Goal: Task Accomplishment & Management: Manage account settings

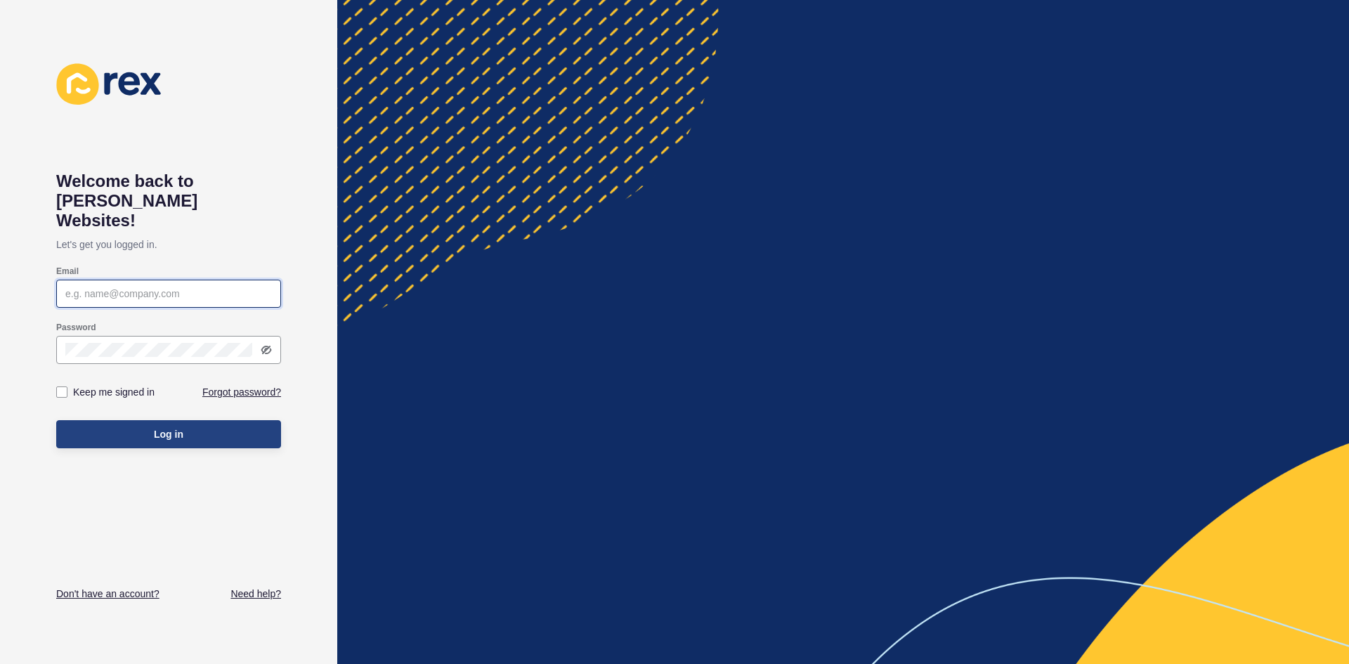
type input "Mingproperties"
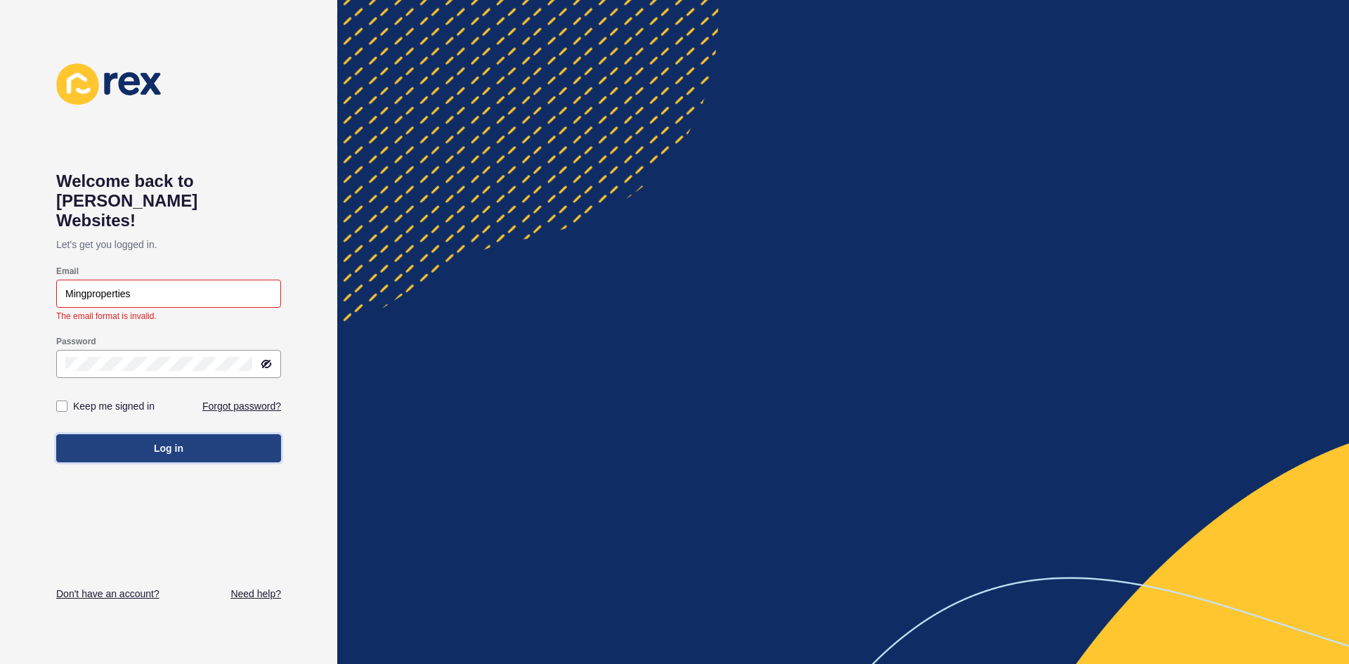
click at [164, 434] on button "Log in" at bounding box center [168, 448] width 225 height 28
click at [138, 287] on input "Mingproperties" at bounding box center [168, 294] width 207 height 14
drag, startPoint x: 135, startPoint y: 273, endPoint x: 22, endPoint y: 264, distance: 112.7
click at [22, 264] on div "Welcome back to [PERSON_NAME] Websites! Let's get you logged in. Email Mingprop…" at bounding box center [168, 332] width 337 height 664
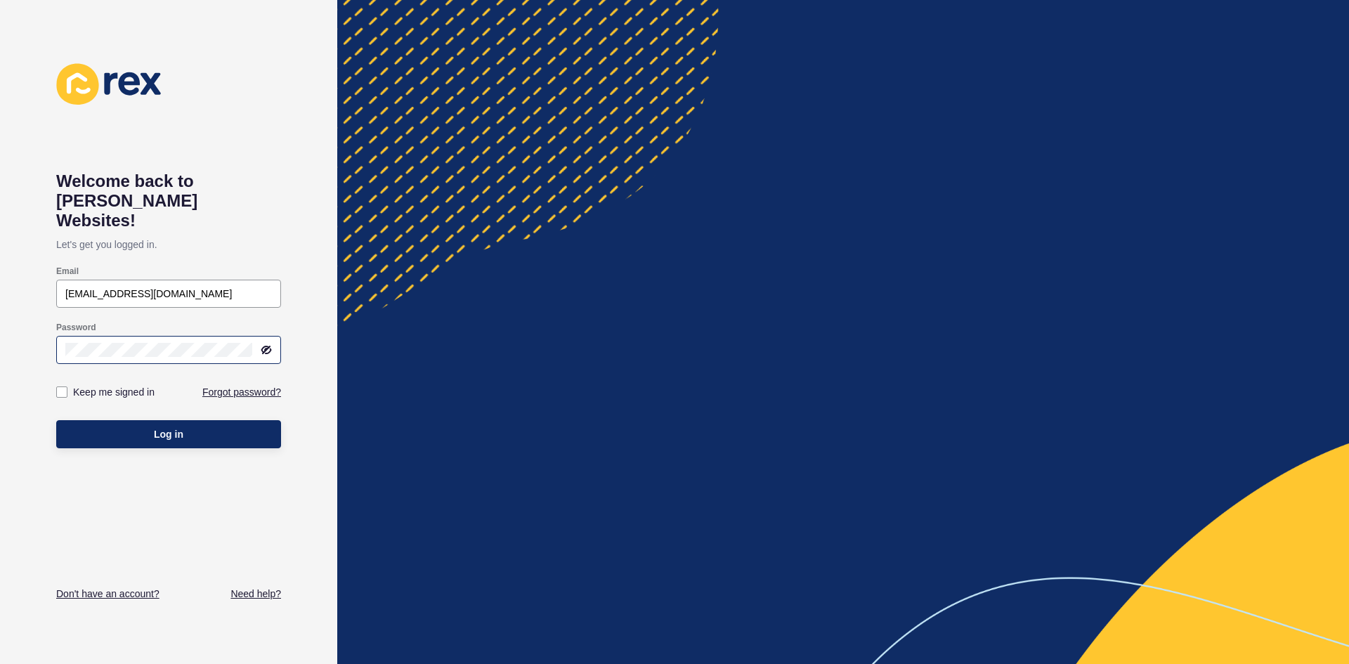
click at [267, 347] on div "Password" at bounding box center [168, 343] width 225 height 56
click at [271, 346] on icon at bounding box center [267, 349] width 8 height 7
click at [157, 287] on input "[EMAIL_ADDRESS][DOMAIN_NAME]" at bounding box center [168, 294] width 207 height 14
type input "[EMAIL_ADDRESS][DOMAIN_NAME]"
click at [178, 427] on span "Log in" at bounding box center [169, 434] width 30 height 14
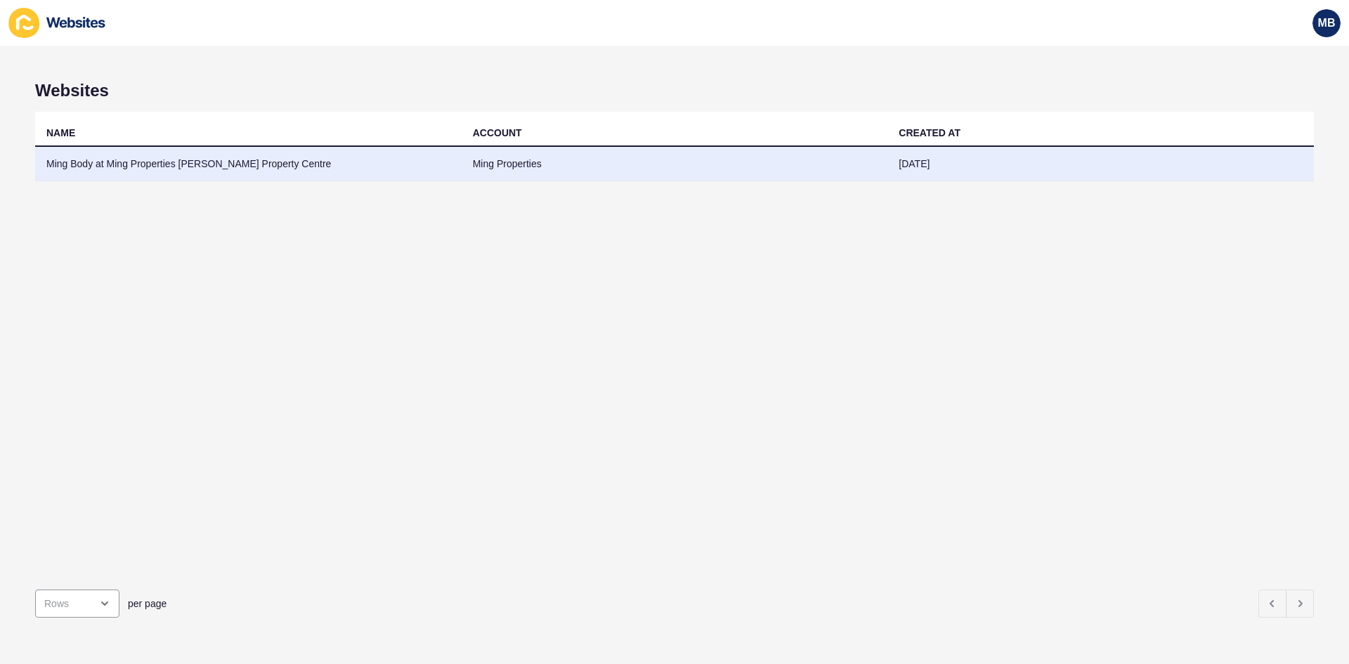
click at [226, 168] on td "Ming Body at Ming Properties [PERSON_NAME] Property Centre" at bounding box center [248, 164] width 426 height 34
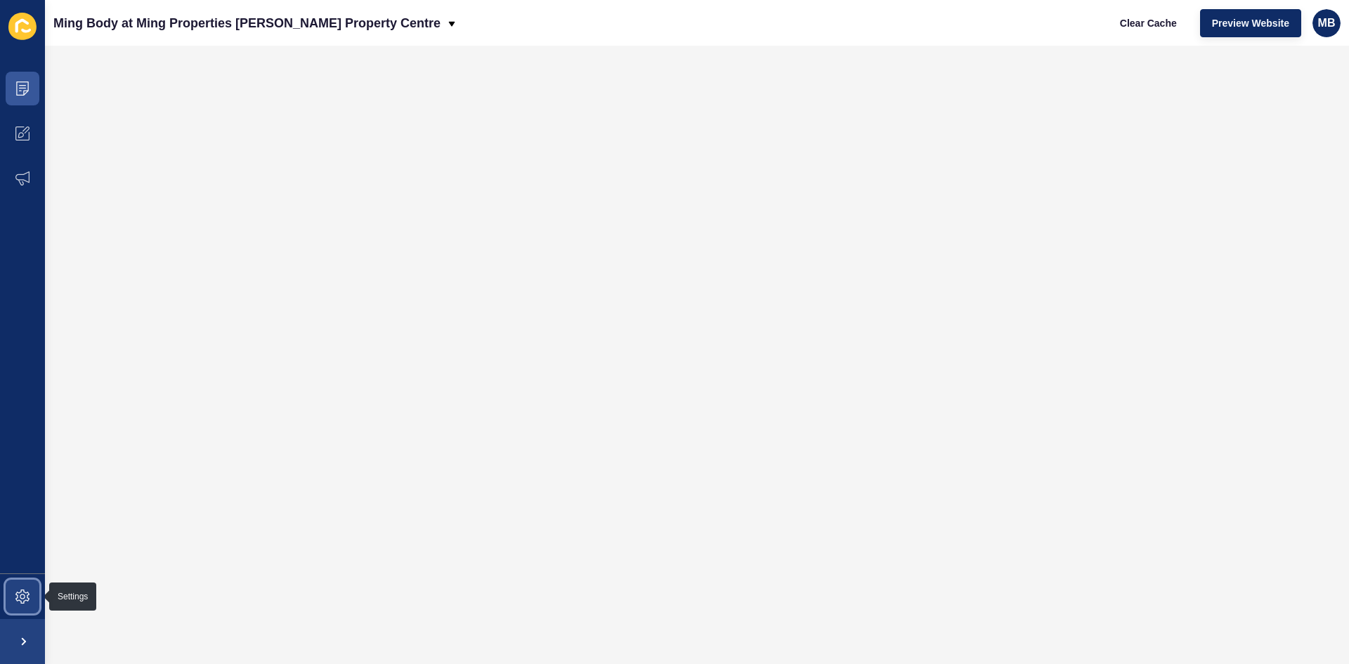
click at [22, 598] on icon at bounding box center [22, 597] width 14 height 14
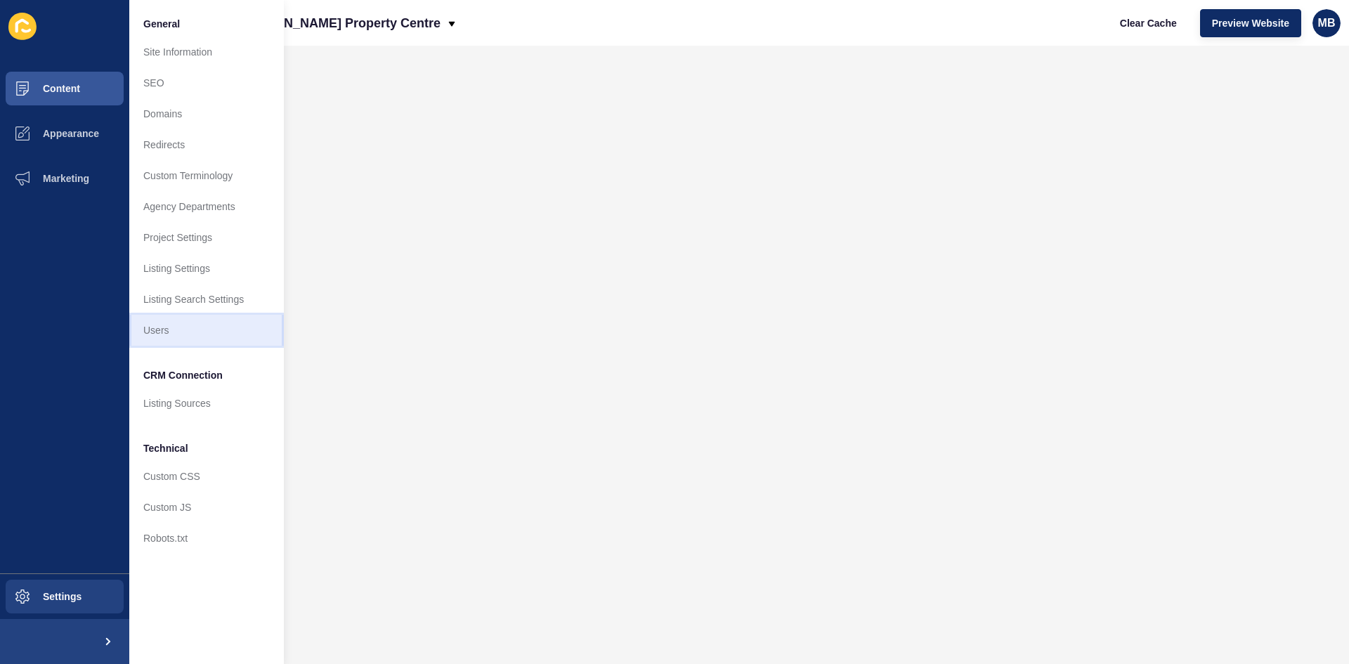
click at [164, 336] on link "Users" at bounding box center [206, 330] width 155 height 31
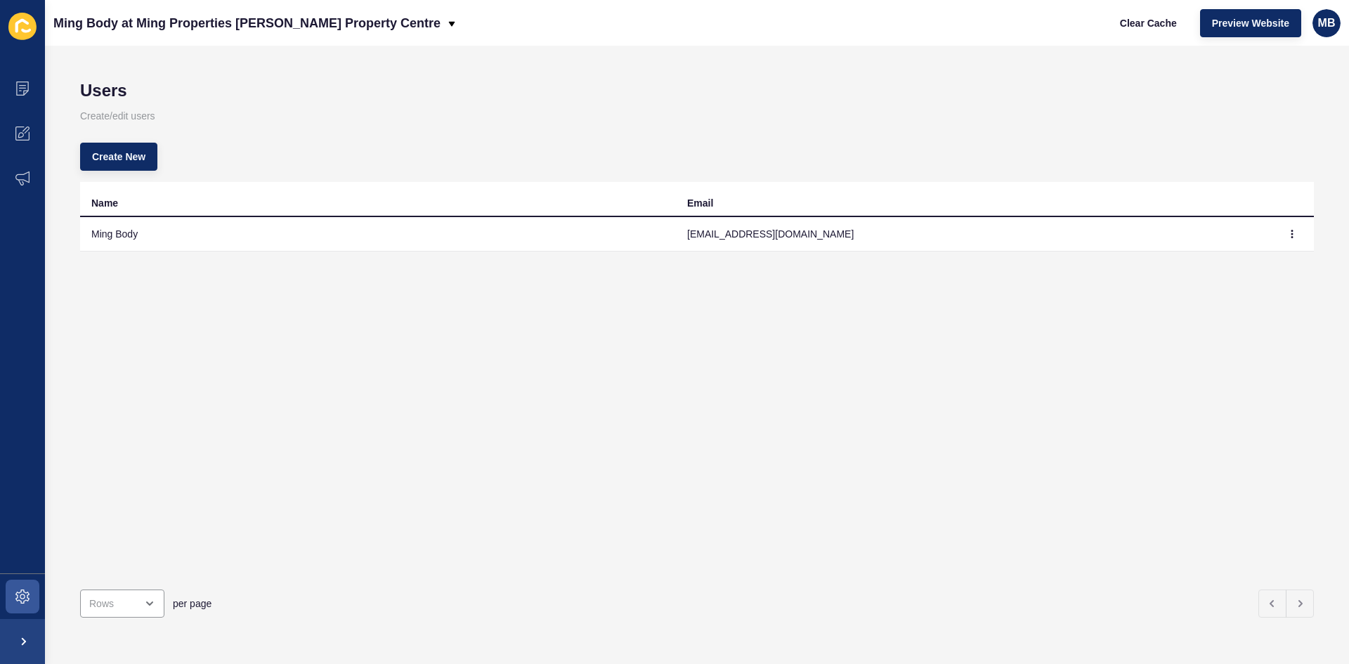
click at [278, 240] on td "Ming Body" at bounding box center [378, 234] width 596 height 34
click at [1292, 234] on icon "button" at bounding box center [1292, 233] width 1 height 7
click at [1211, 263] on link "Edit" at bounding box center [1243, 262] width 98 height 31
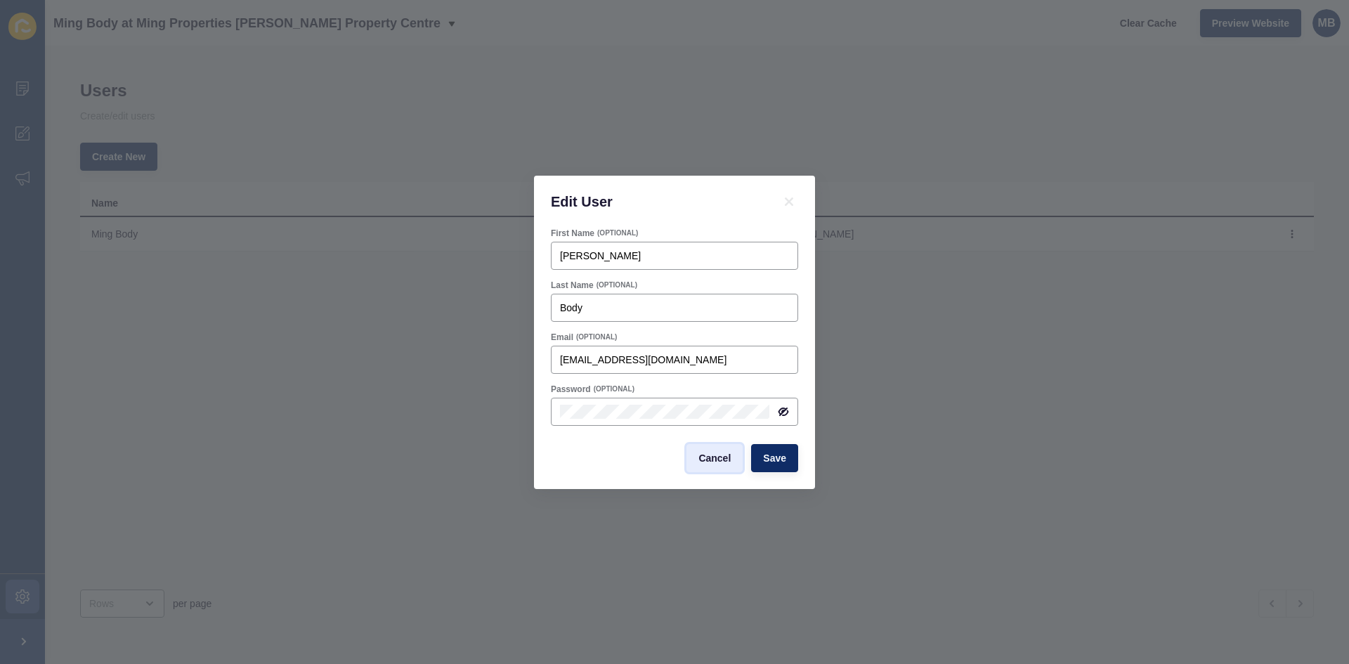
click at [707, 456] on span "Cancel" at bounding box center [714, 458] width 32 height 14
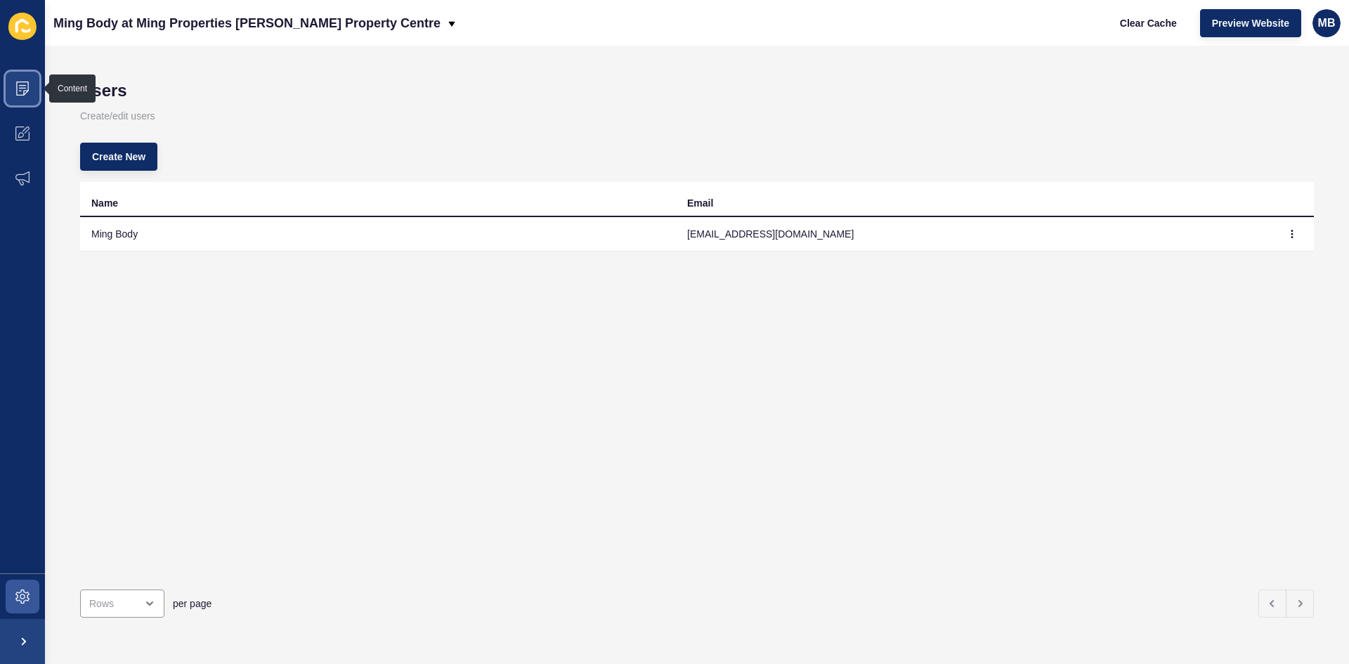
click at [19, 89] on icon at bounding box center [22, 89] width 14 height 14
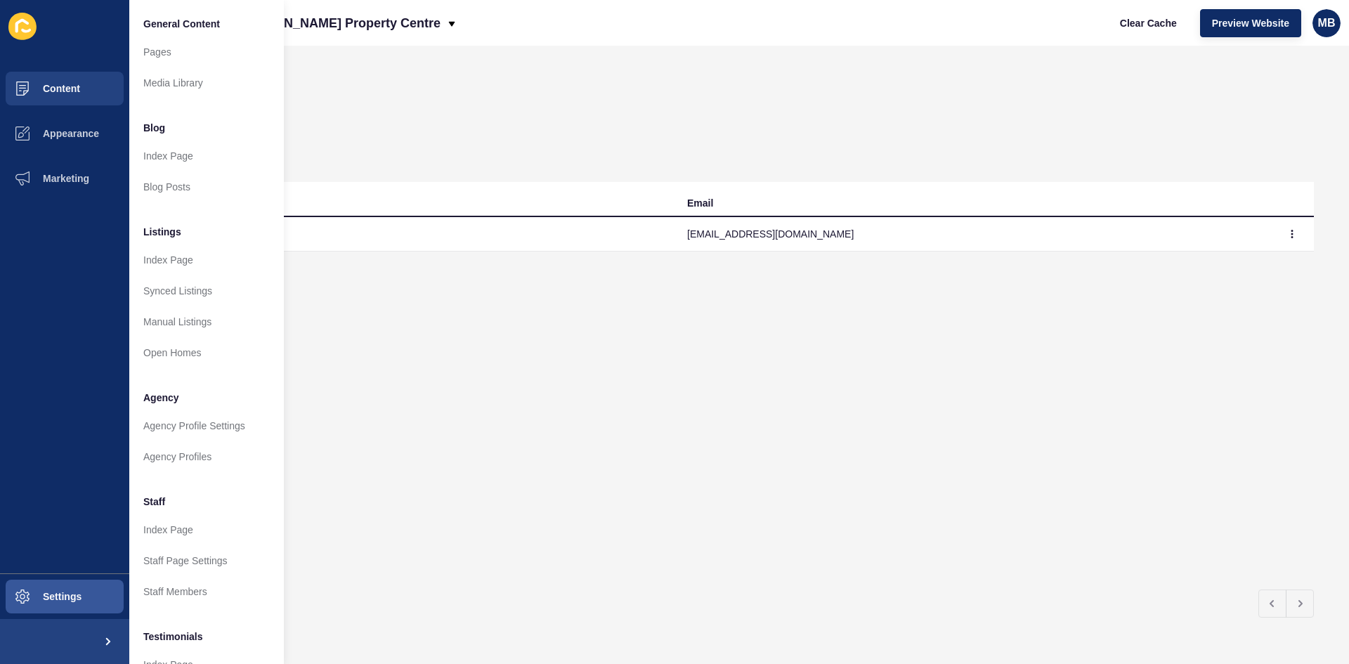
click at [475, 356] on div "Name Email Ming Body [EMAIL_ADDRESS][DOMAIN_NAME]" at bounding box center [697, 380] width 1234 height 396
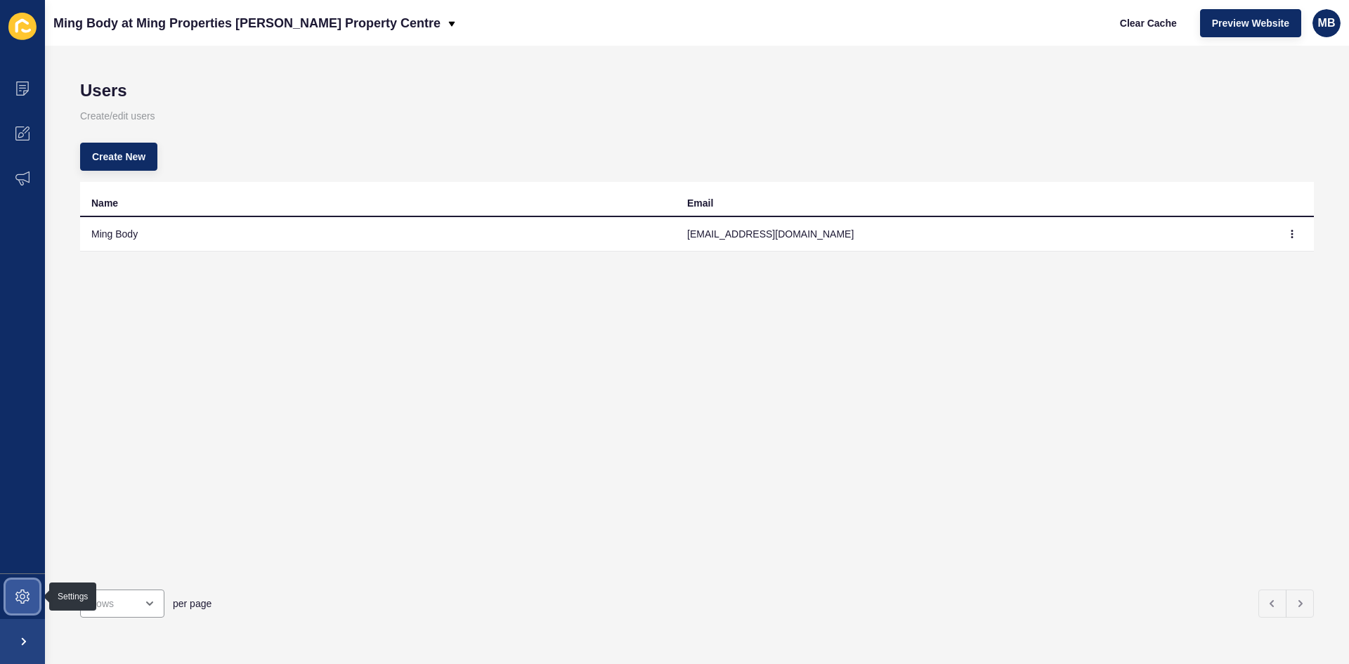
click at [13, 601] on span at bounding box center [22, 596] width 45 height 45
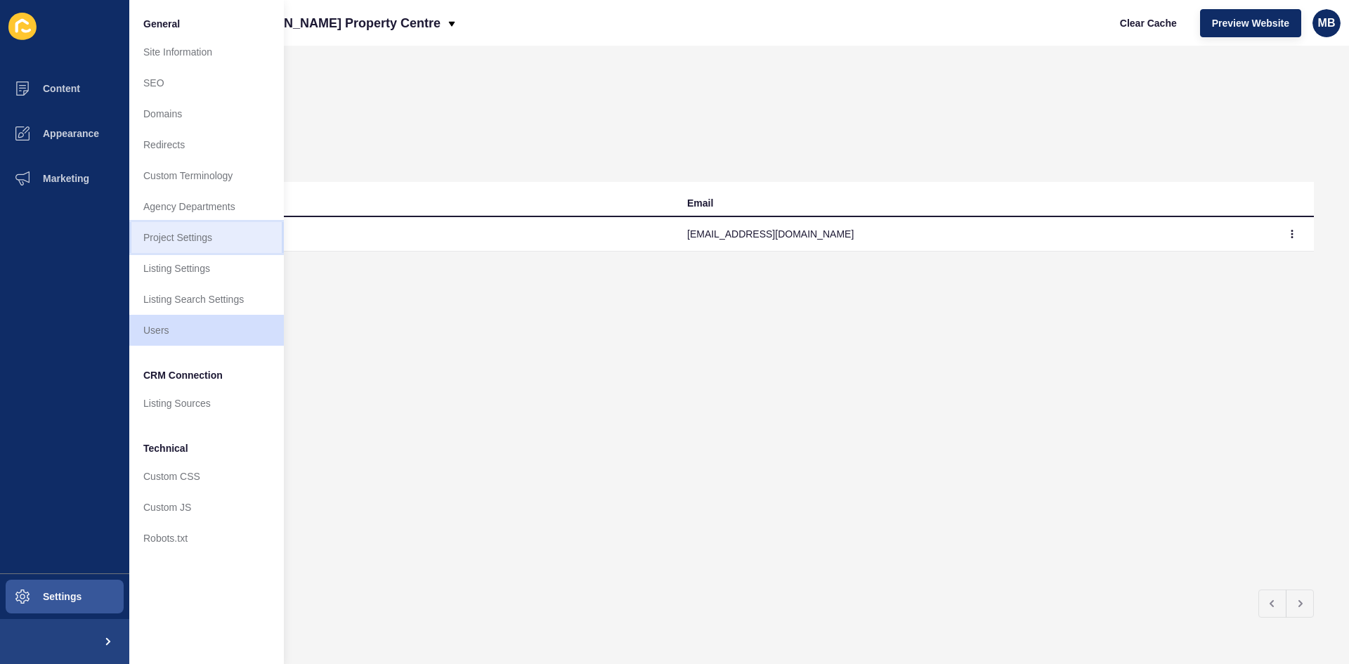
click at [185, 233] on link "Project Settings" at bounding box center [206, 237] width 155 height 31
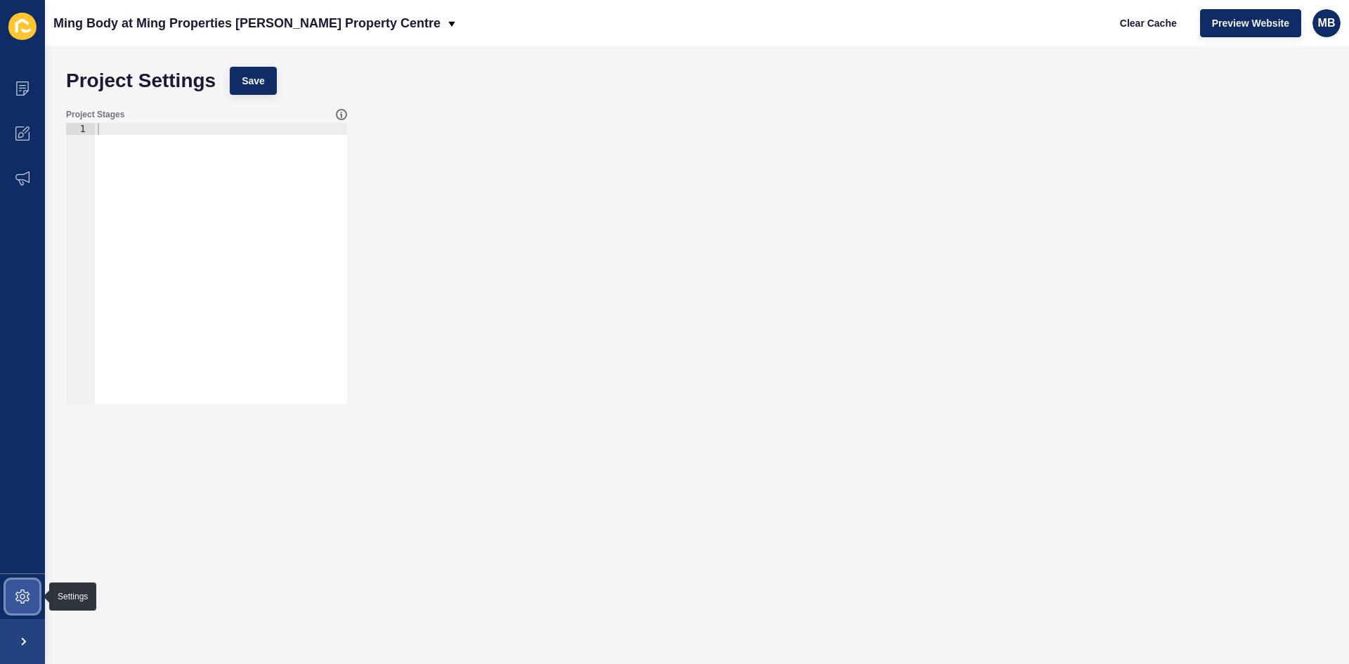
click at [20, 597] on icon at bounding box center [23, 597] width 6 height 6
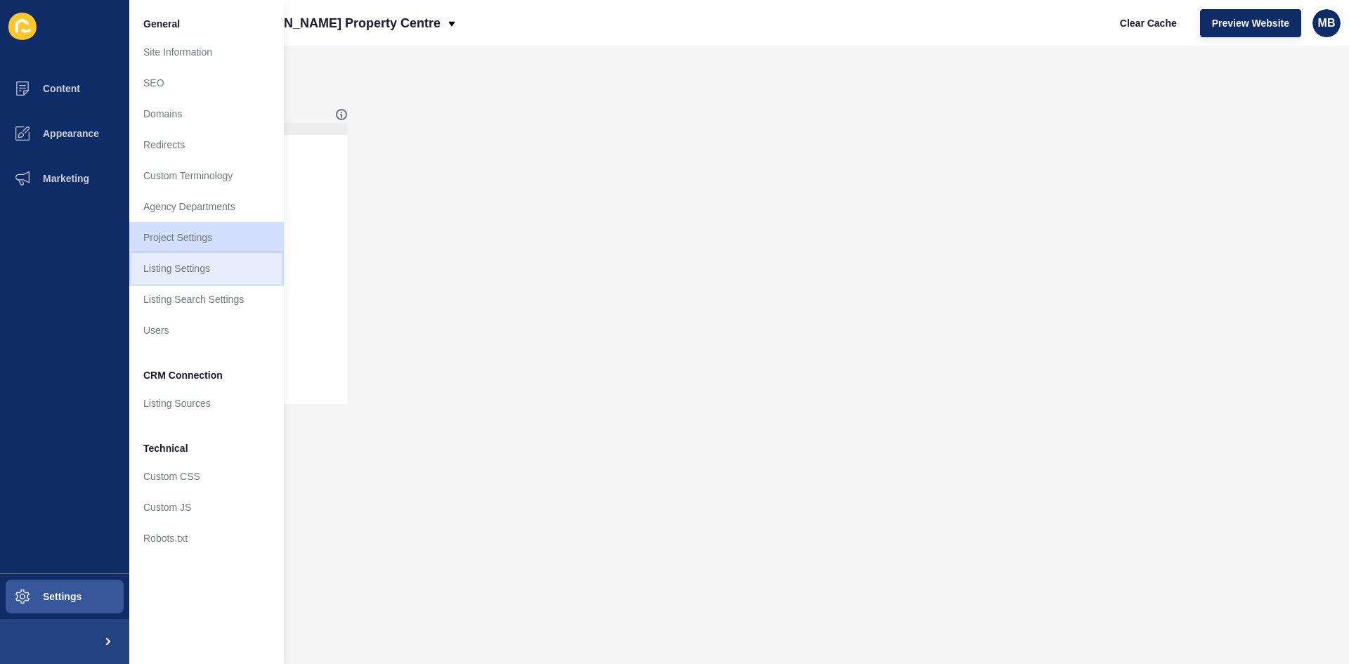
click at [190, 274] on link "Listing Settings" at bounding box center [206, 268] width 155 height 31
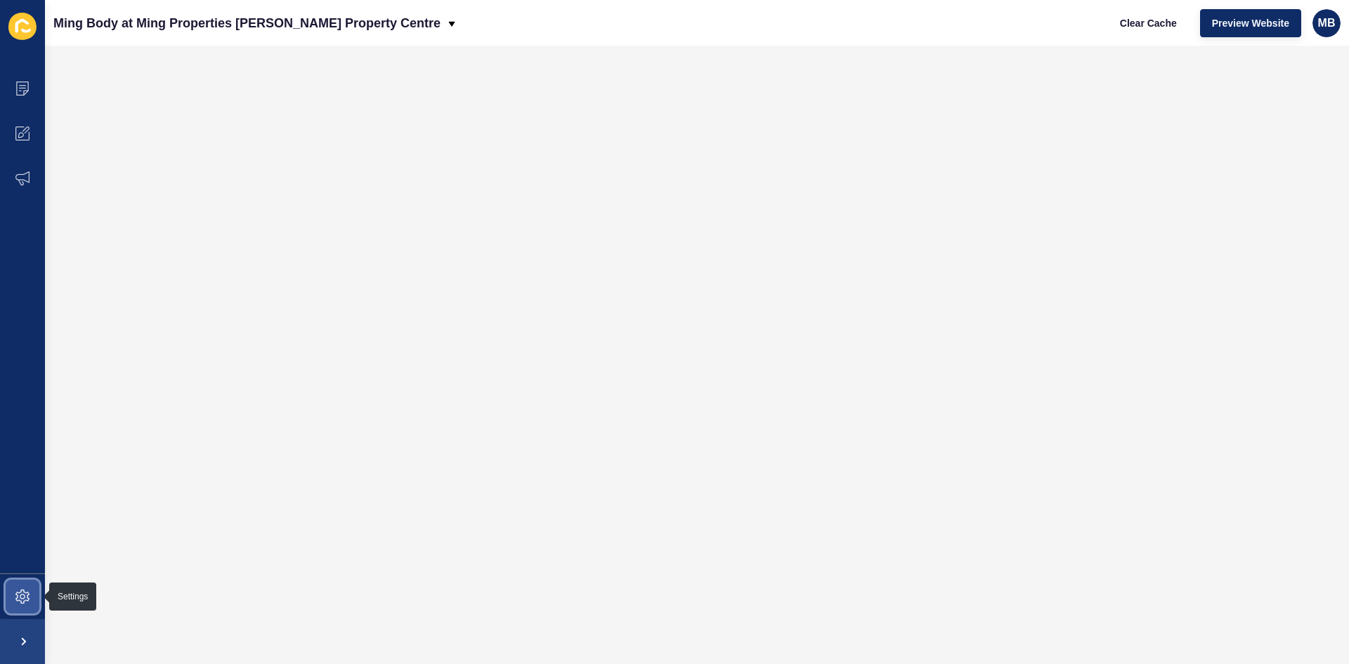
click at [18, 597] on icon at bounding box center [22, 597] width 14 height 14
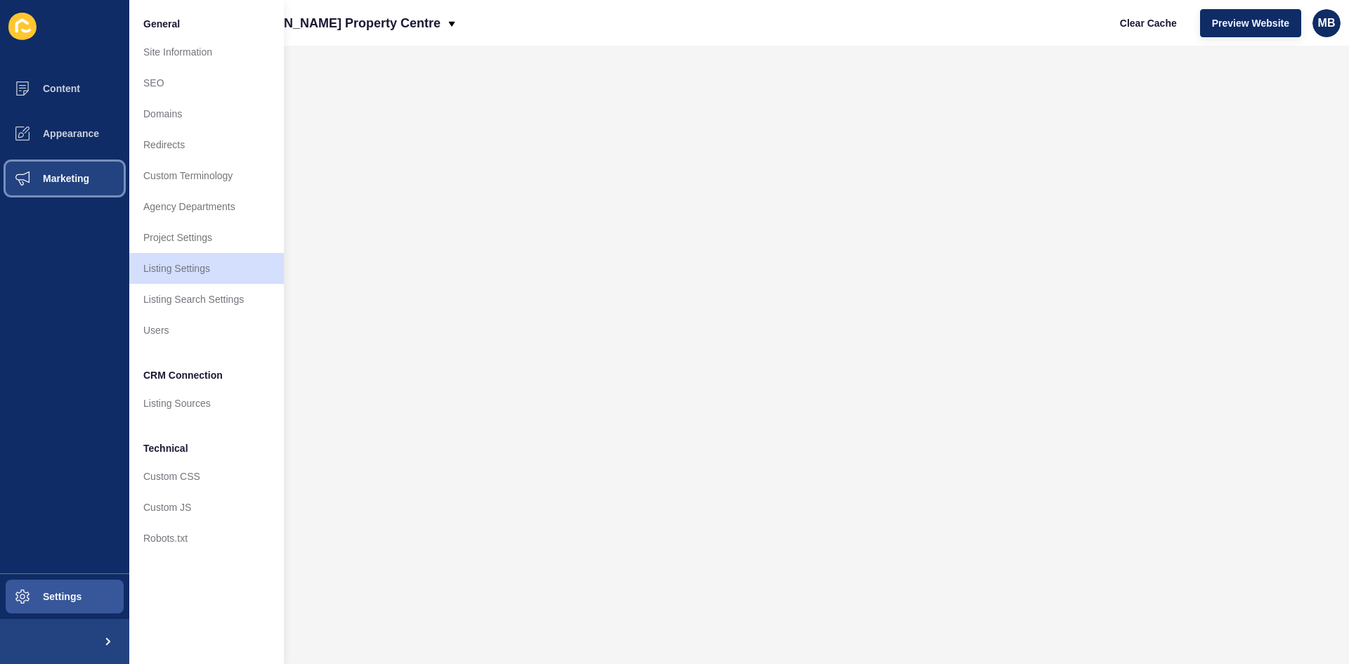
click at [53, 169] on button "Marketing" at bounding box center [64, 178] width 129 height 45
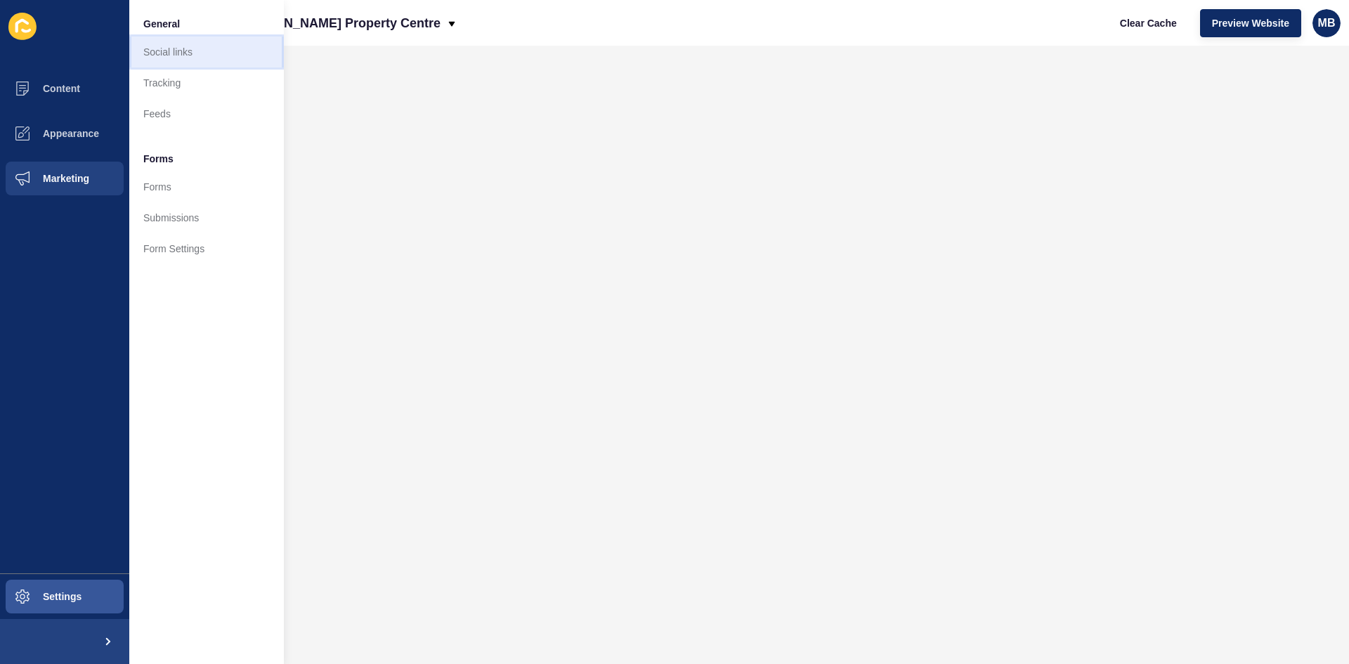
click at [173, 56] on link "Social links" at bounding box center [206, 52] width 155 height 31
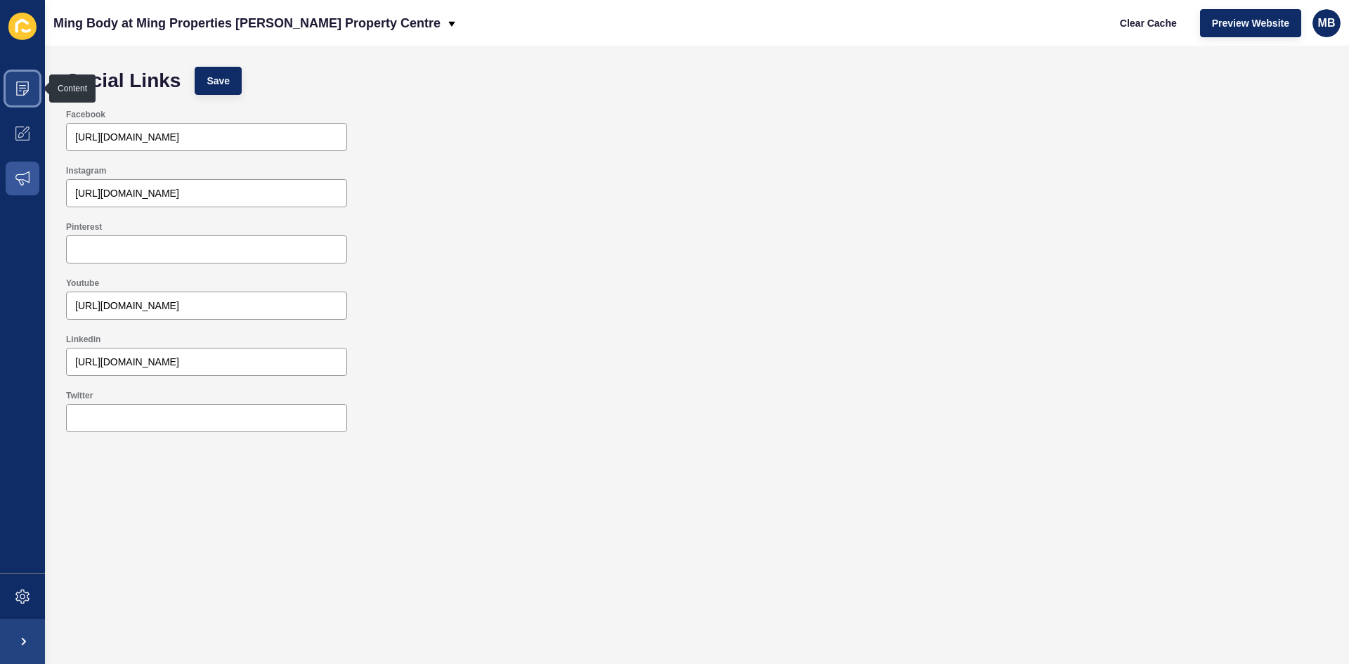
click at [16, 91] on icon at bounding box center [22, 89] width 14 height 14
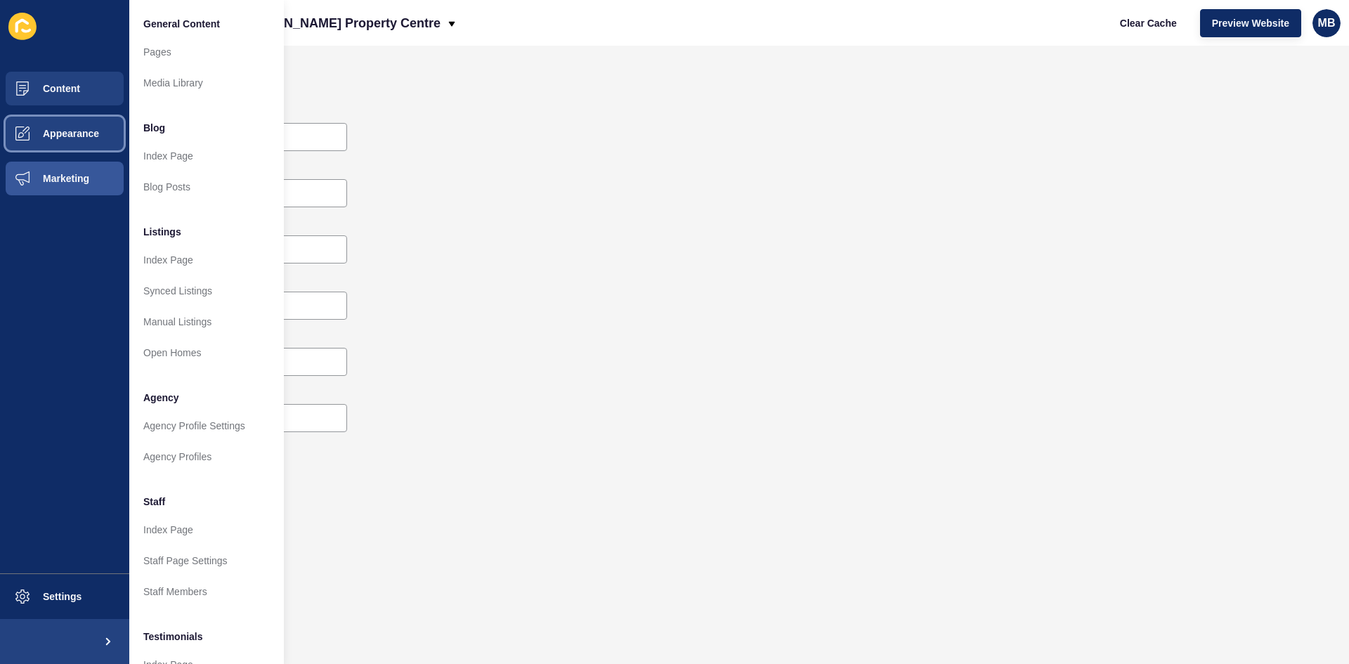
click at [60, 134] on span "Appearance" at bounding box center [48, 133] width 101 height 11
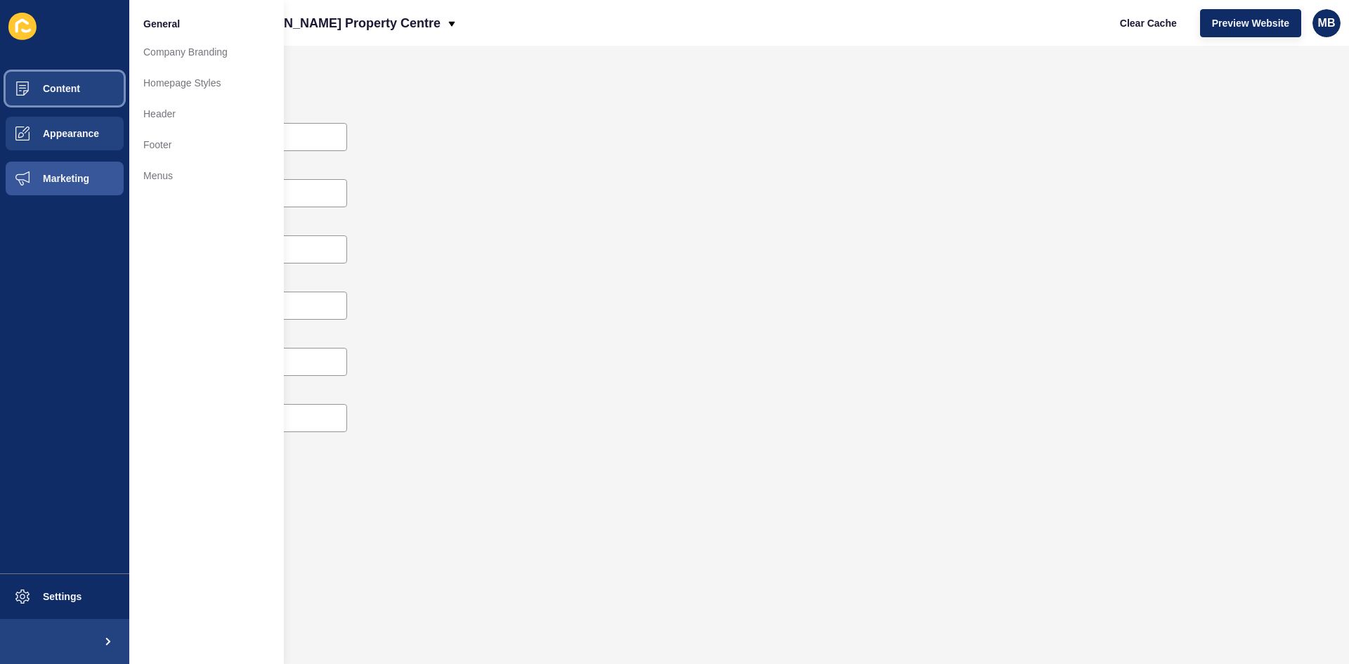
click at [67, 95] on button "Content" at bounding box center [64, 88] width 129 height 45
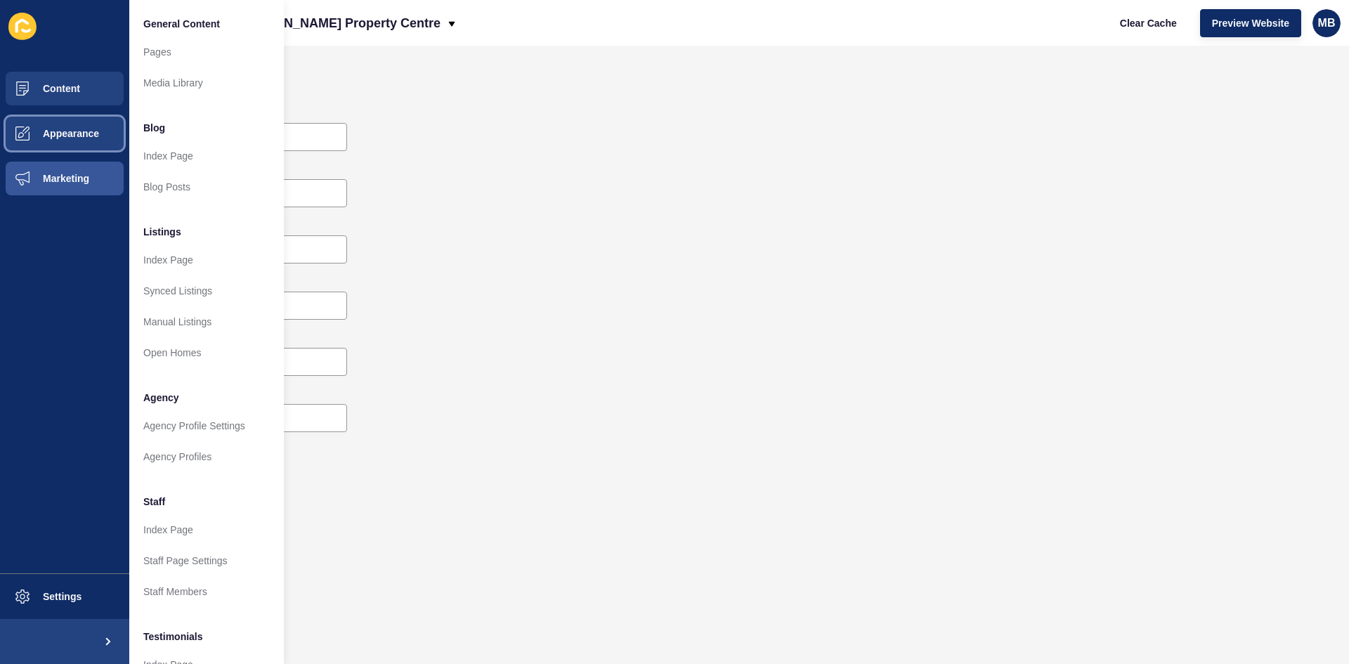
click at [65, 137] on span "Appearance" at bounding box center [48, 133] width 101 height 11
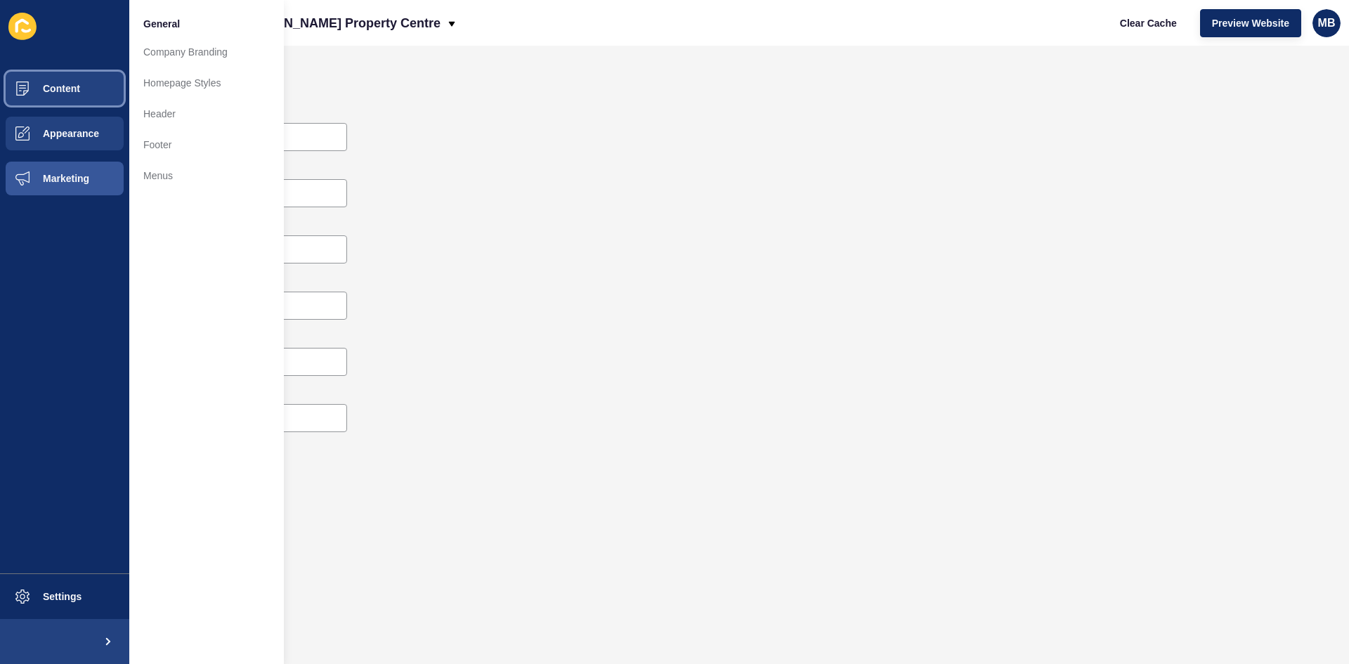
click at [64, 86] on span "Content" at bounding box center [39, 88] width 82 height 11
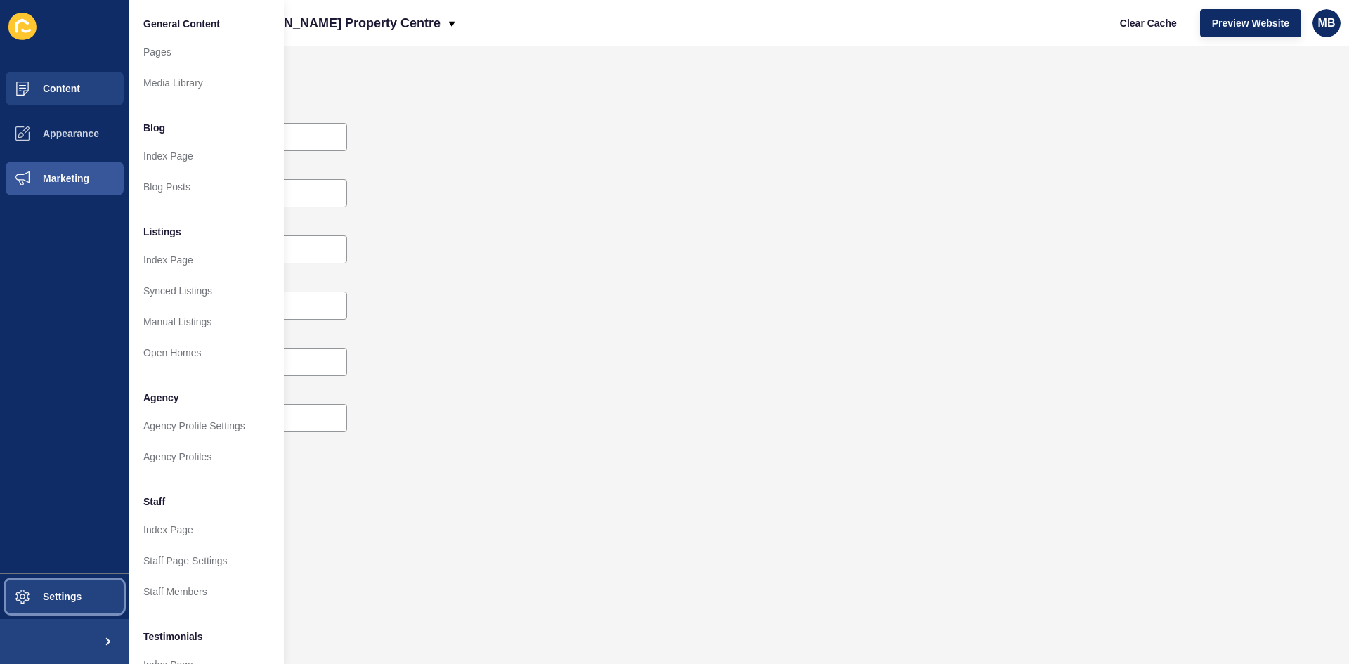
click at [56, 596] on span "Settings" at bounding box center [40, 596] width 84 height 11
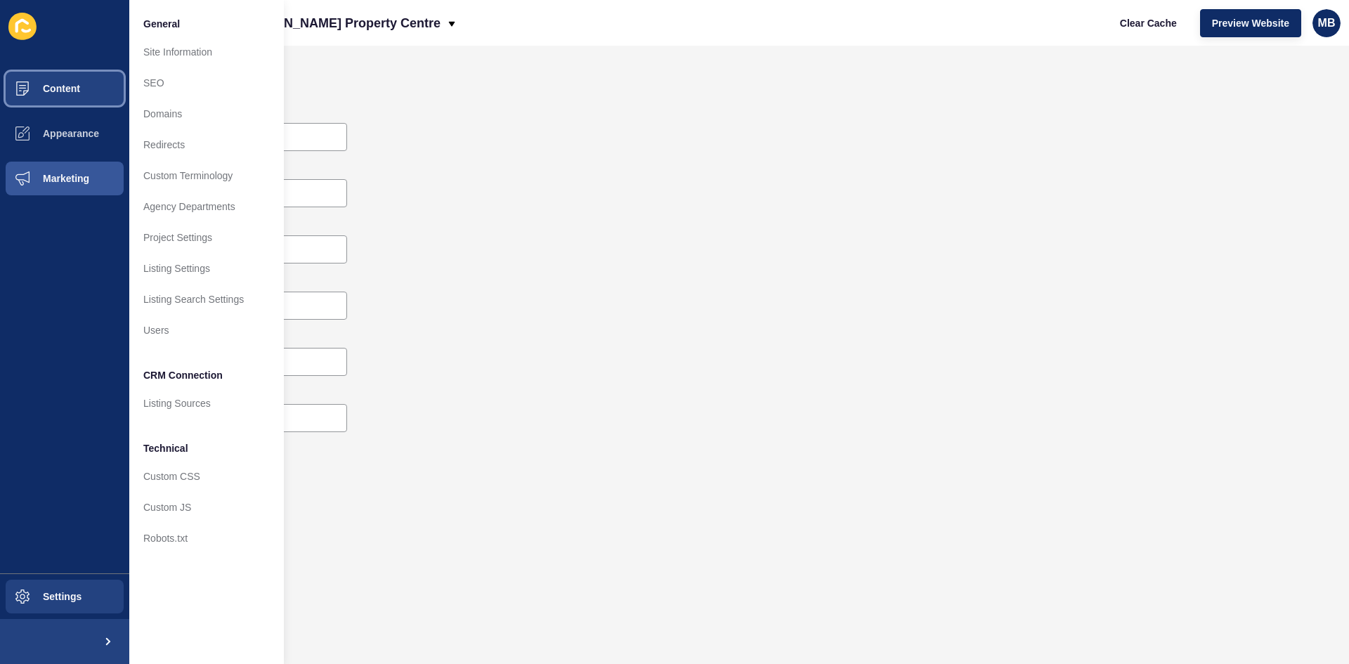
click at [56, 89] on span "Content" at bounding box center [39, 88] width 82 height 11
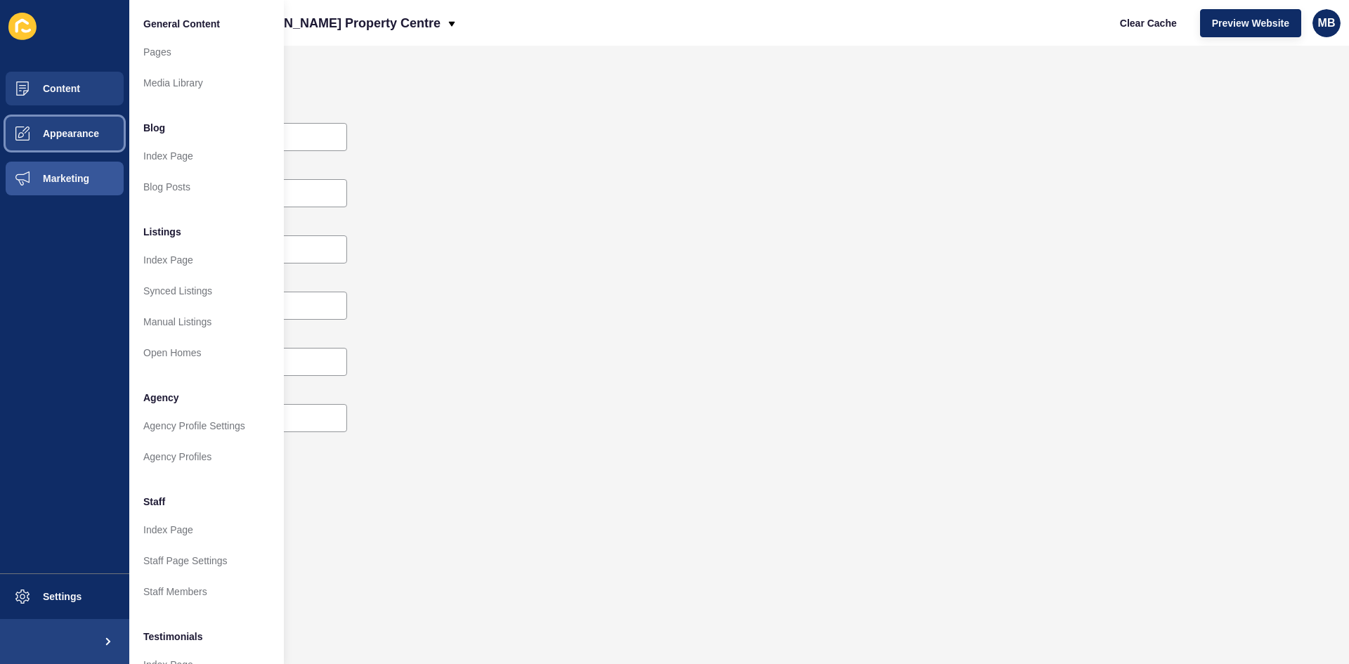
click at [62, 132] on span "Appearance" at bounding box center [48, 133] width 101 height 11
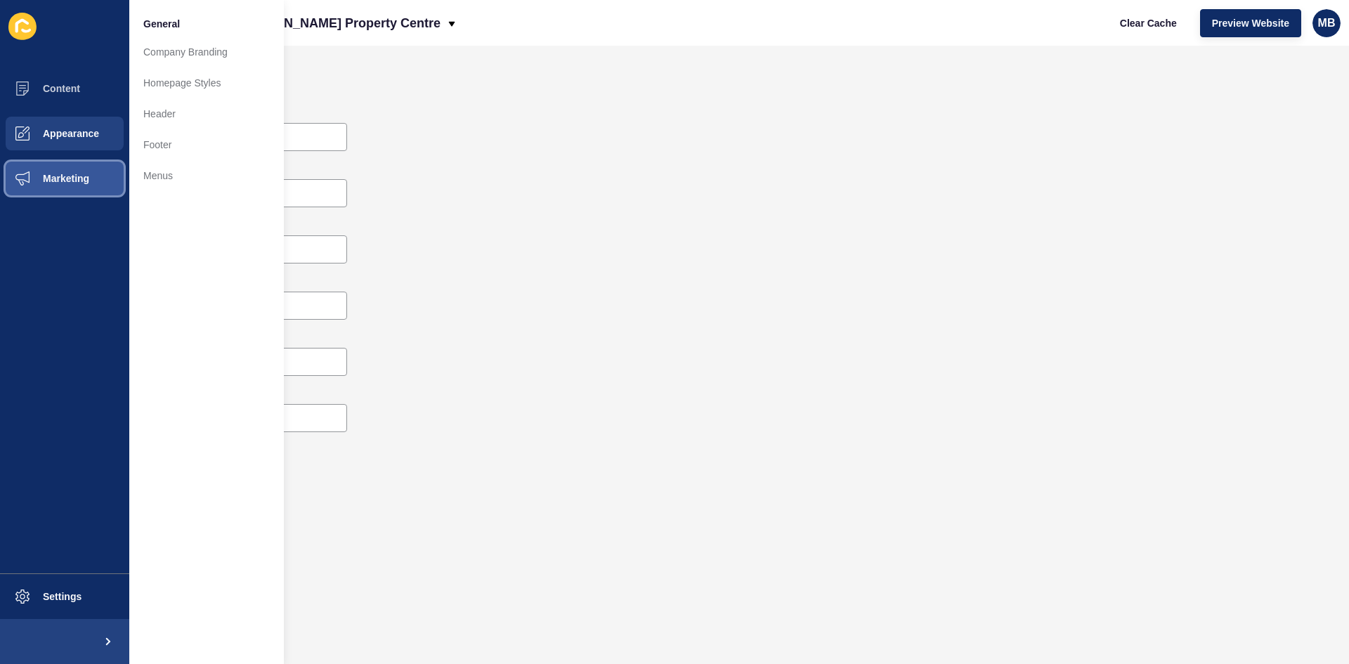
click at [65, 187] on button "Marketing" at bounding box center [64, 178] width 129 height 45
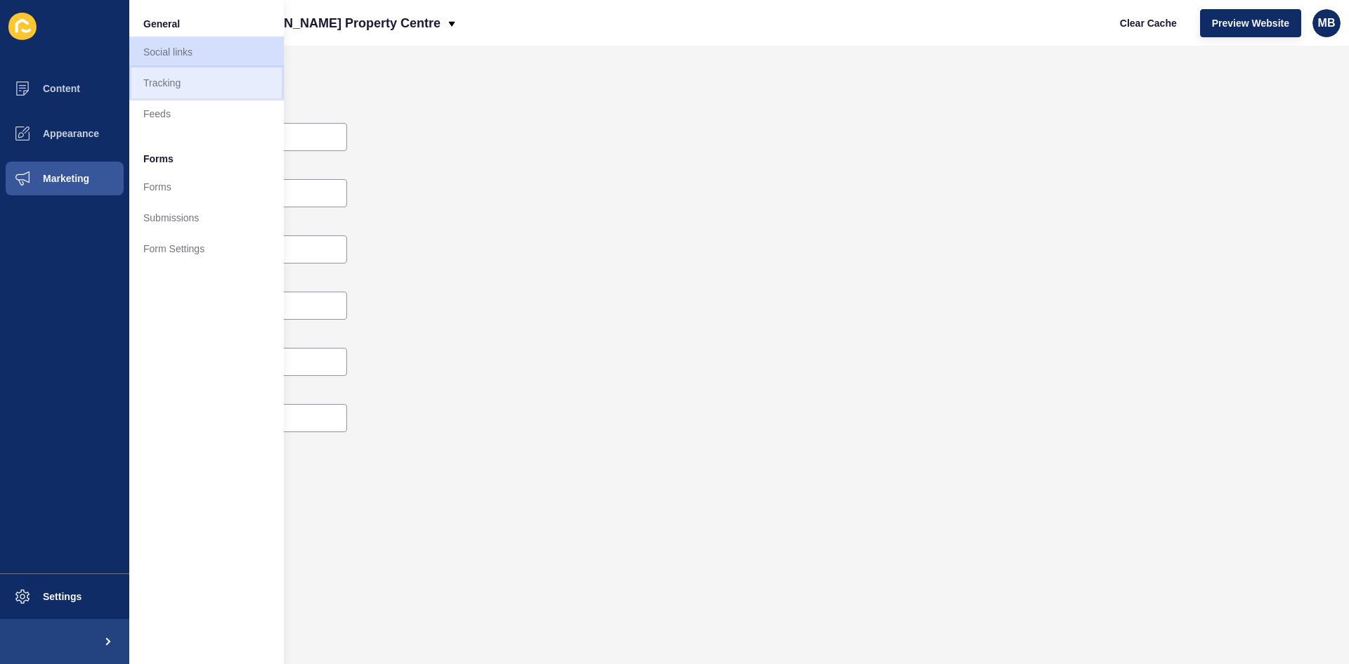
click at [159, 89] on link "Tracking" at bounding box center [206, 82] width 155 height 31
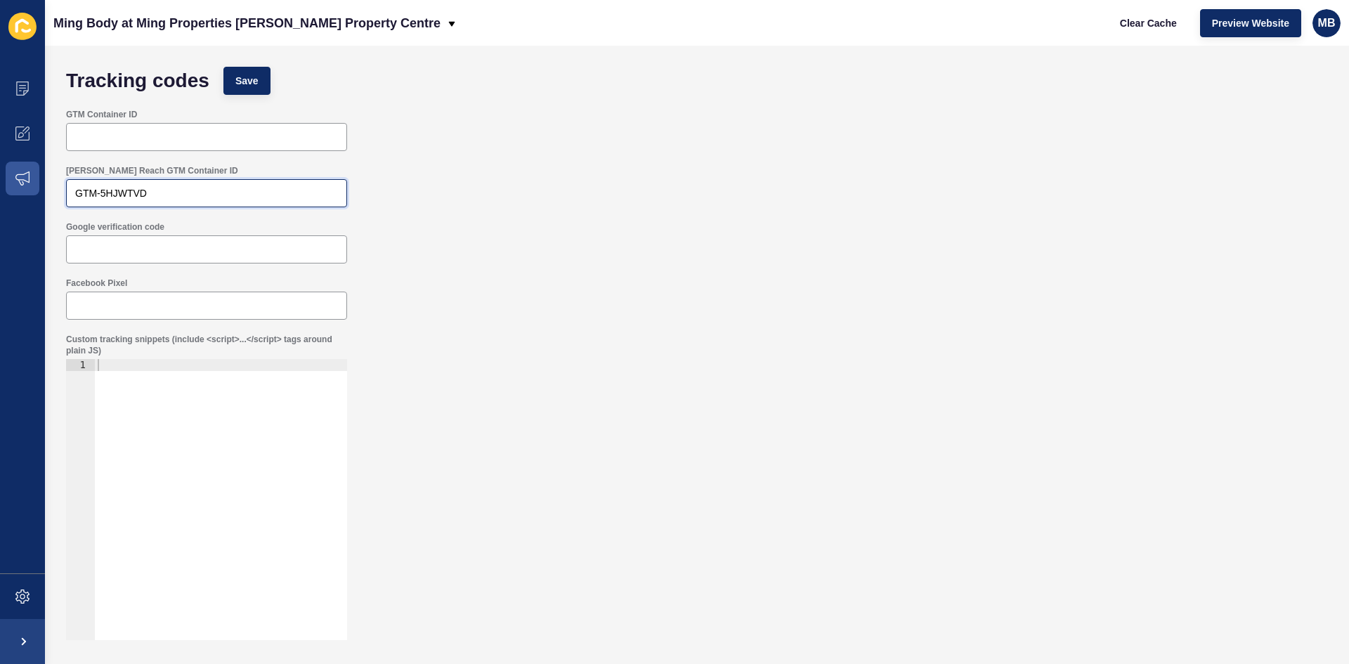
drag, startPoint x: 157, startPoint y: 197, endPoint x: 35, endPoint y: 189, distance: 122.5
click at [35, 189] on div "Content Appearance Marketing Settings Ming Body at Ming Properties [PERSON_NAME…" at bounding box center [674, 332] width 1349 height 664
click at [241, 82] on span "Save" at bounding box center [246, 81] width 23 height 14
click at [20, 84] on icon at bounding box center [22, 89] width 14 height 14
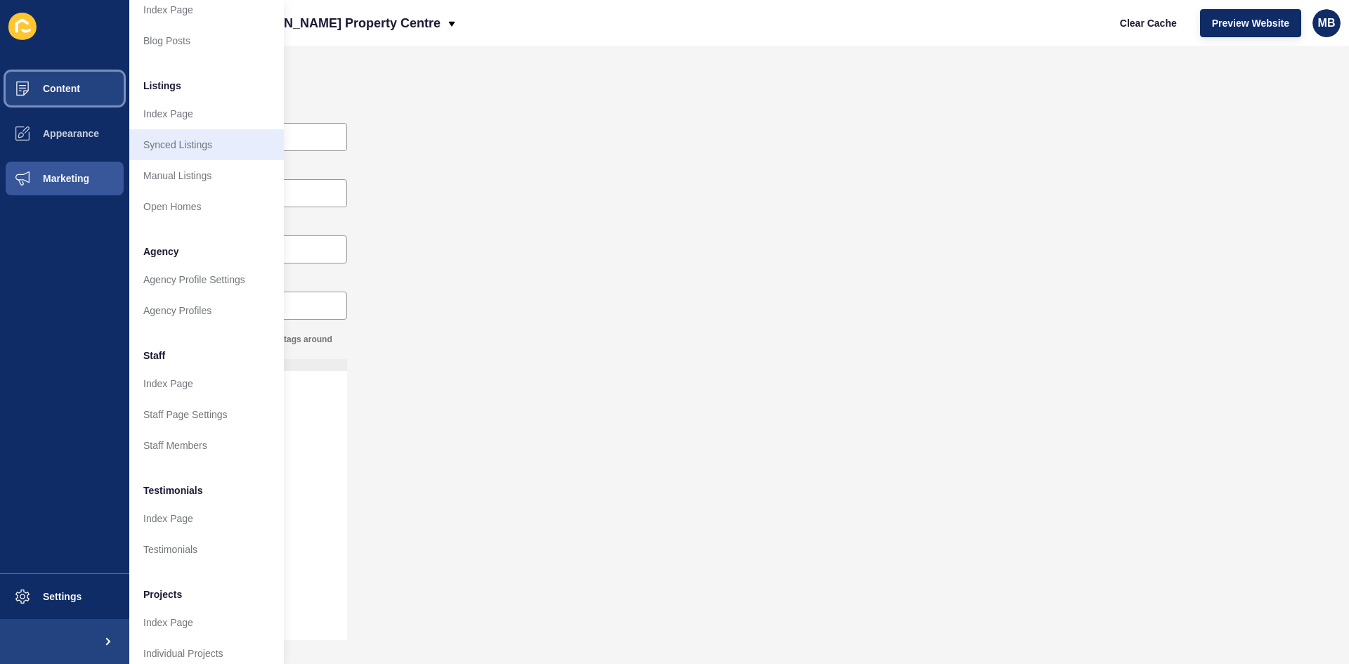
scroll to position [170, 0]
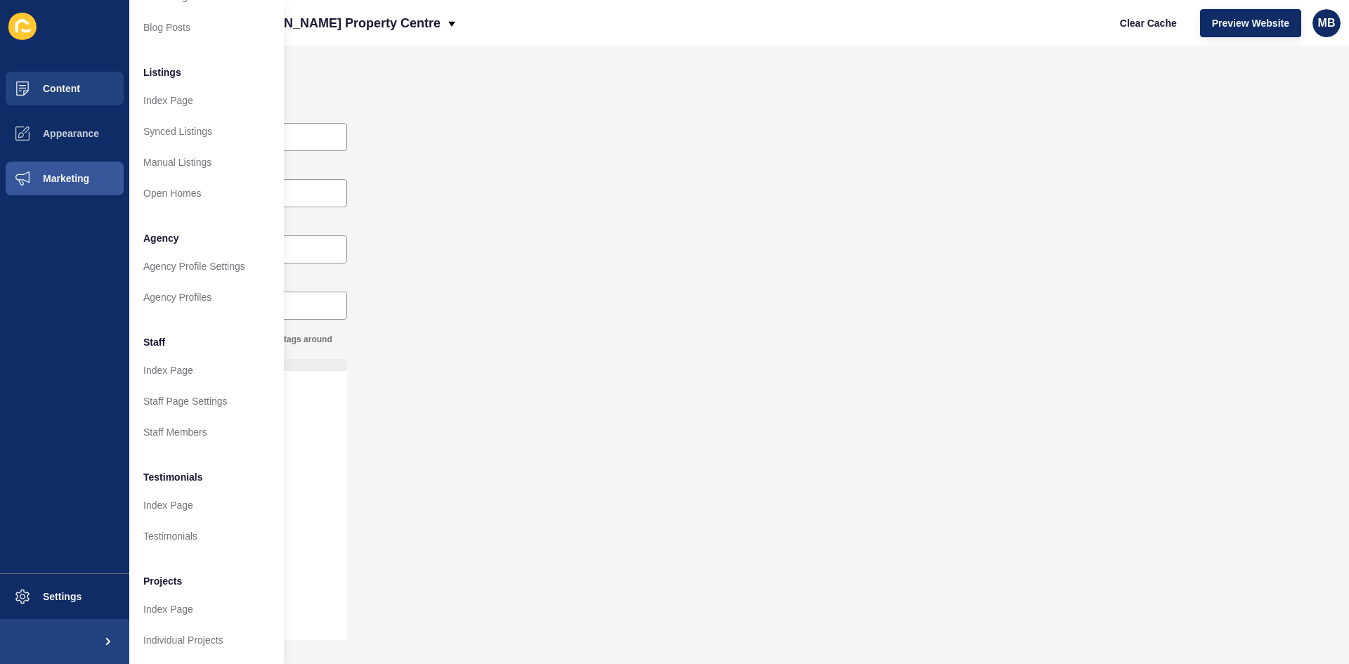
click at [389, 361] on div "Custom tracking snippets (include <script>...</script> tags around plain JS) 1 …" at bounding box center [697, 487] width 1276 height 320
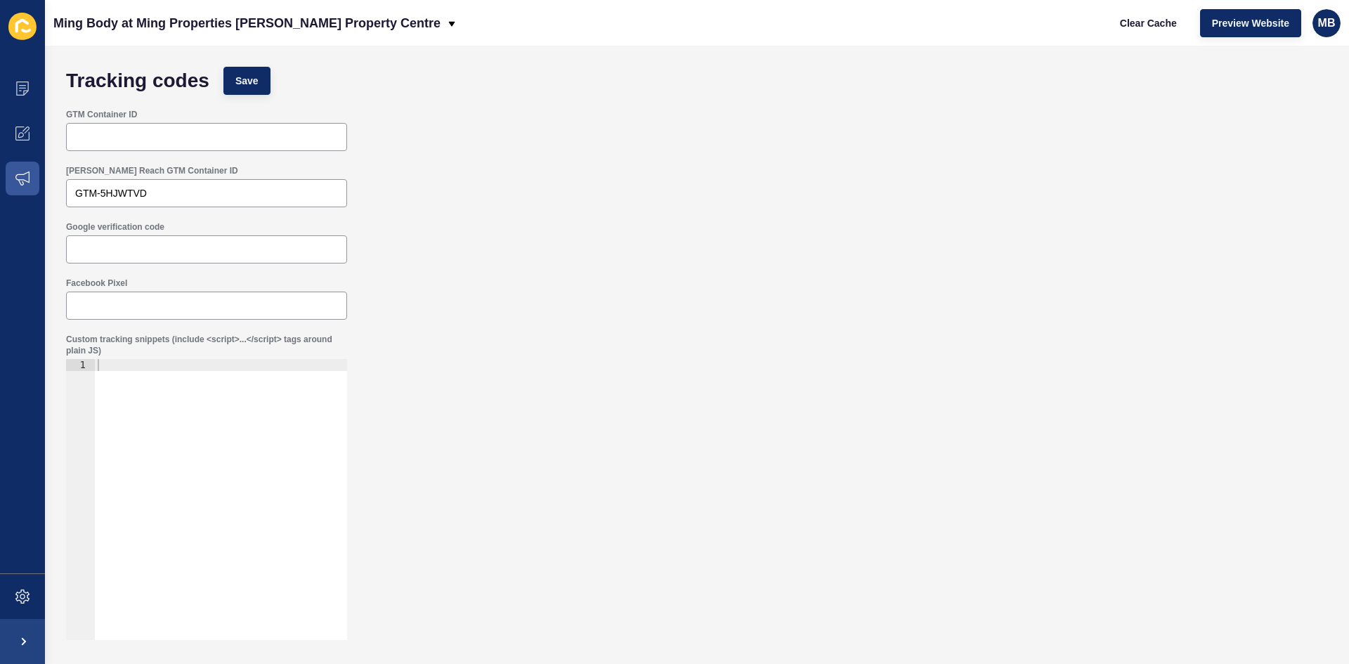
scroll to position [0, 0]
drag, startPoint x: 176, startPoint y: 199, endPoint x: 69, endPoint y: 189, distance: 108.0
click at [69, 189] on div "GTM-5HJWTVD" at bounding box center [206, 193] width 281 height 28
paste input "TLCD5NG"
type input "GTM-TLCD5NG"
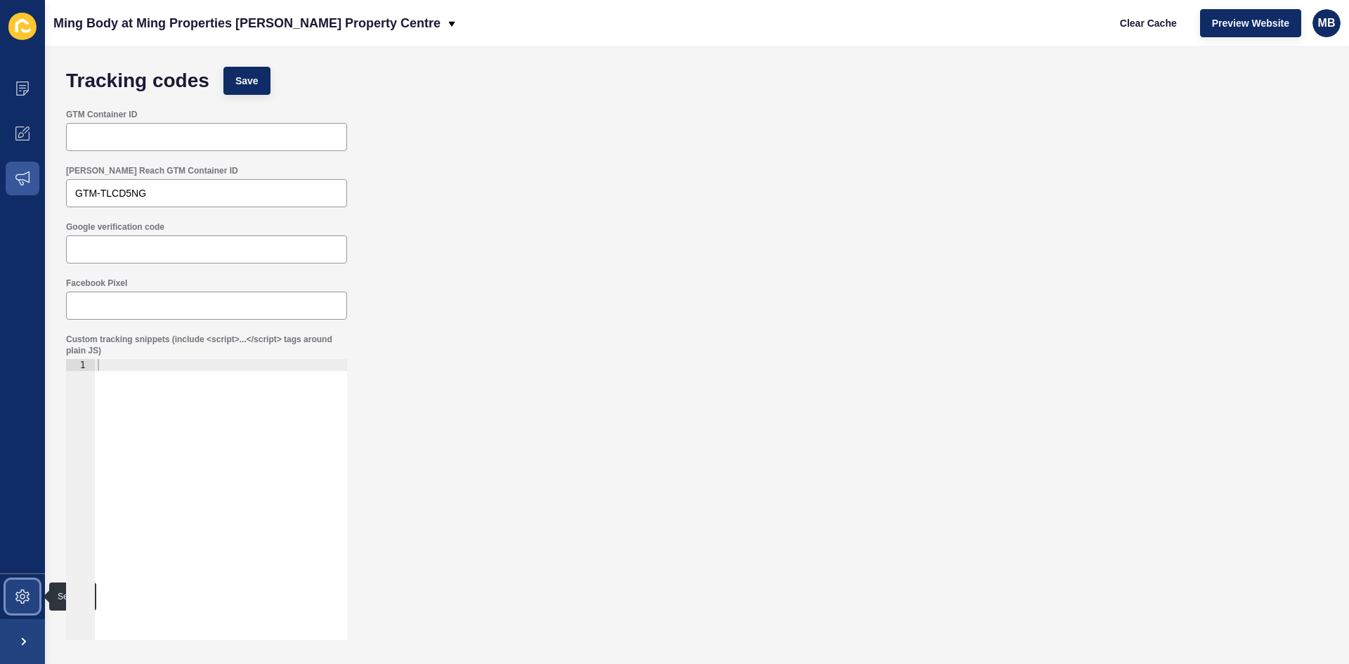
click at [23, 590] on icon at bounding box center [22, 597] width 14 height 14
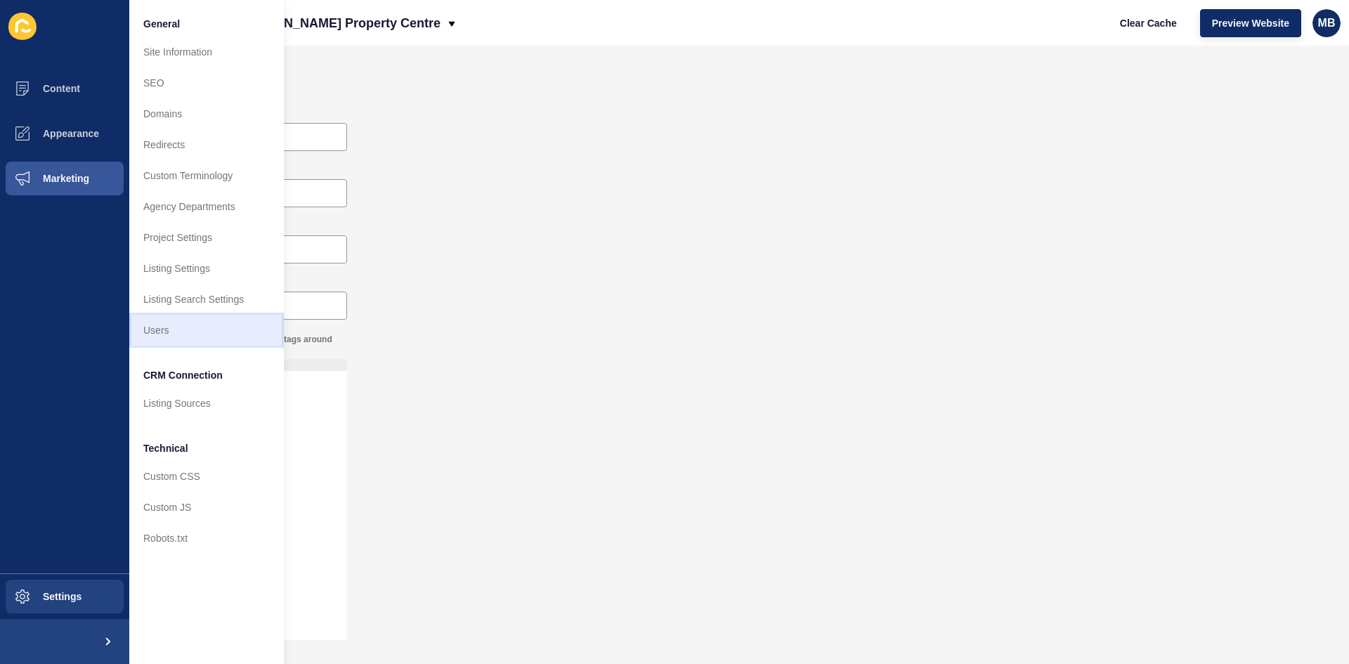
click at [168, 333] on link "Users" at bounding box center [206, 330] width 155 height 31
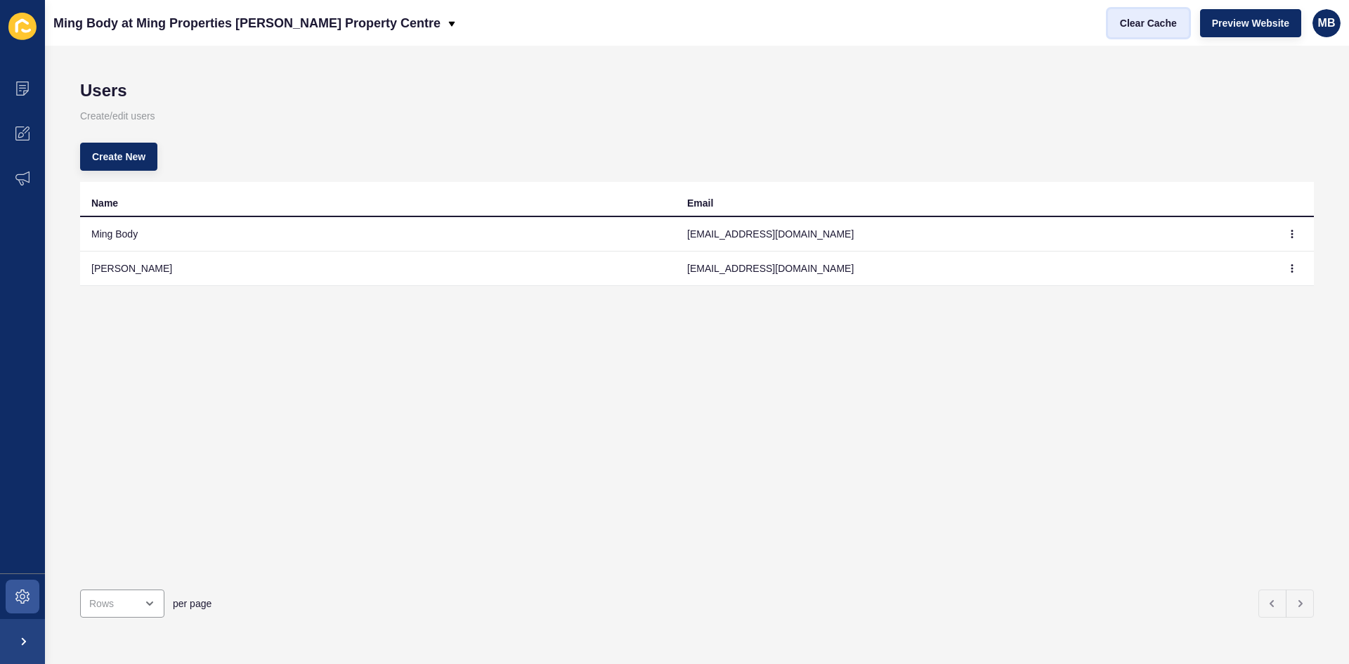
click at [1143, 24] on span "Clear Cache" at bounding box center [1148, 23] width 57 height 14
click at [1246, 22] on span "Preview Website" at bounding box center [1250, 23] width 77 height 14
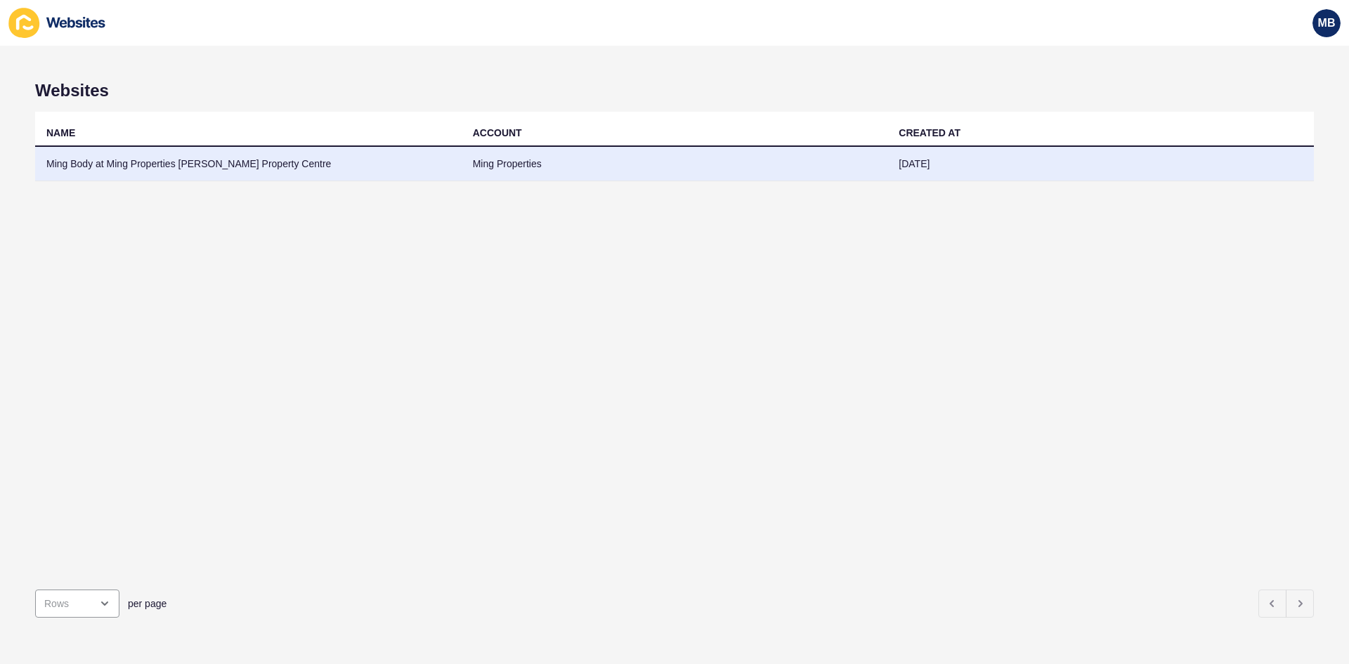
click at [268, 169] on td "Ming Body at Ming Properties [PERSON_NAME] Property Centre" at bounding box center [248, 164] width 426 height 34
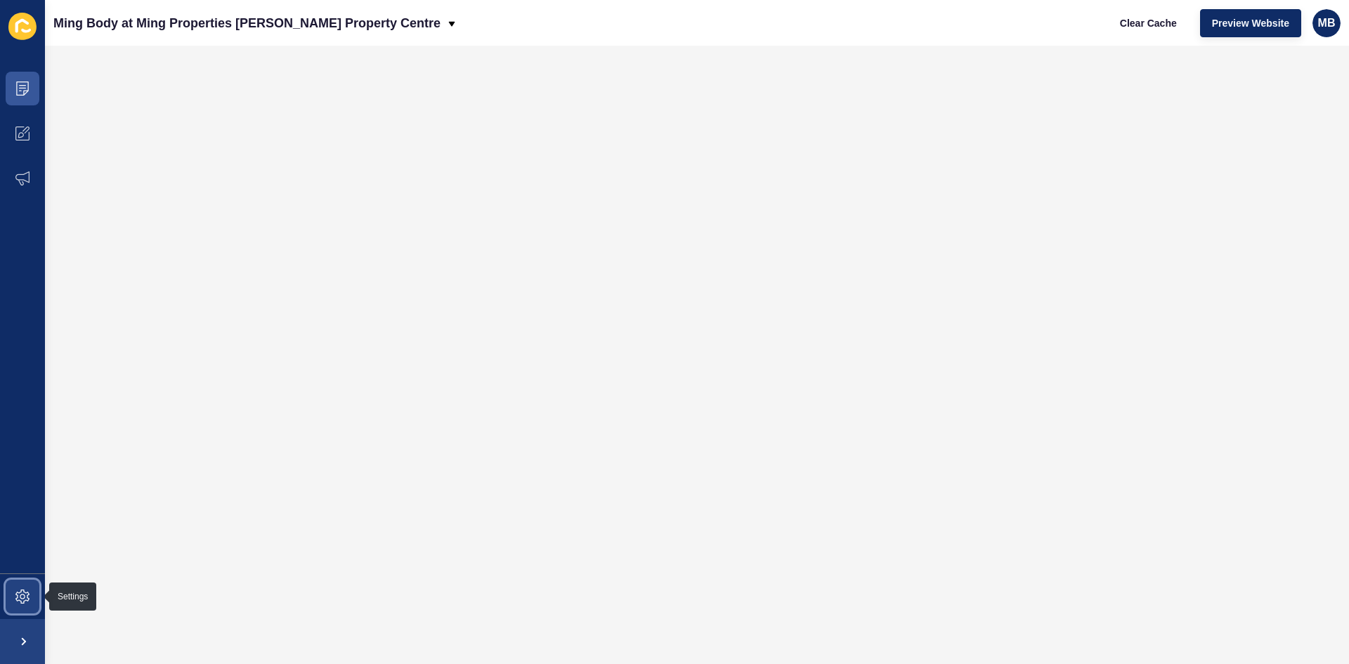
click at [20, 591] on icon at bounding box center [22, 597] width 14 height 14
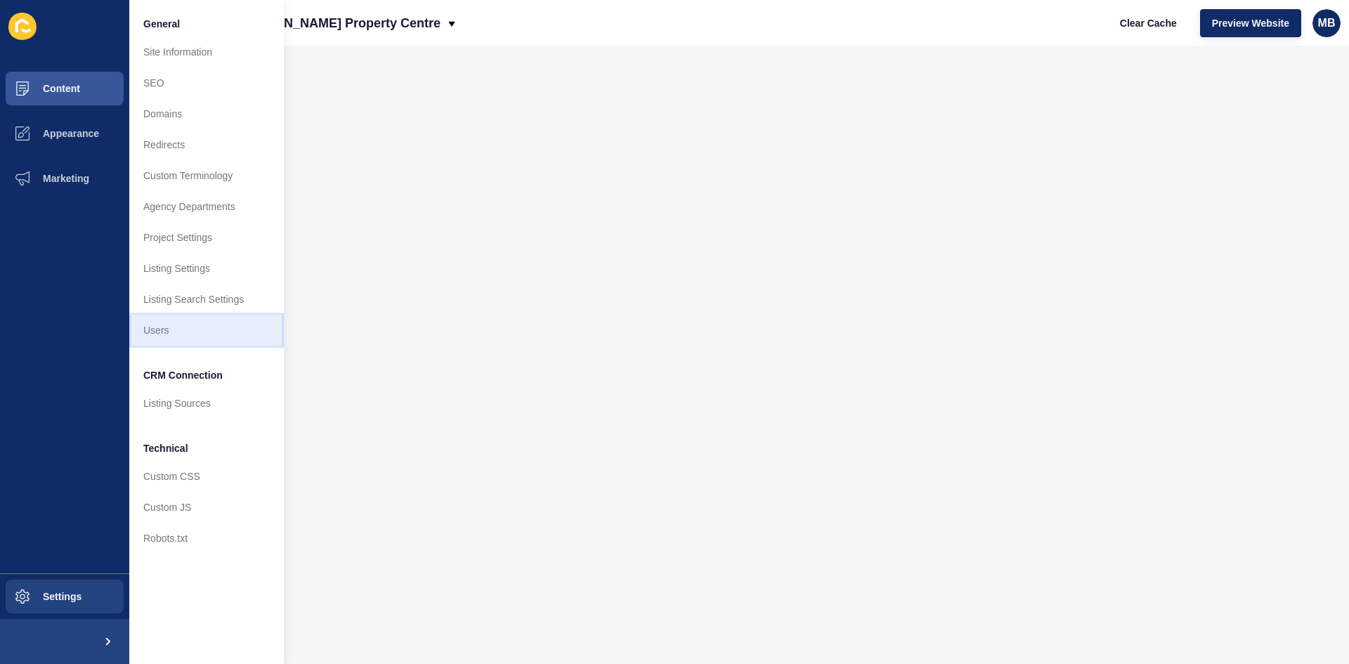
click at [167, 334] on link "Users" at bounding box center [206, 330] width 155 height 31
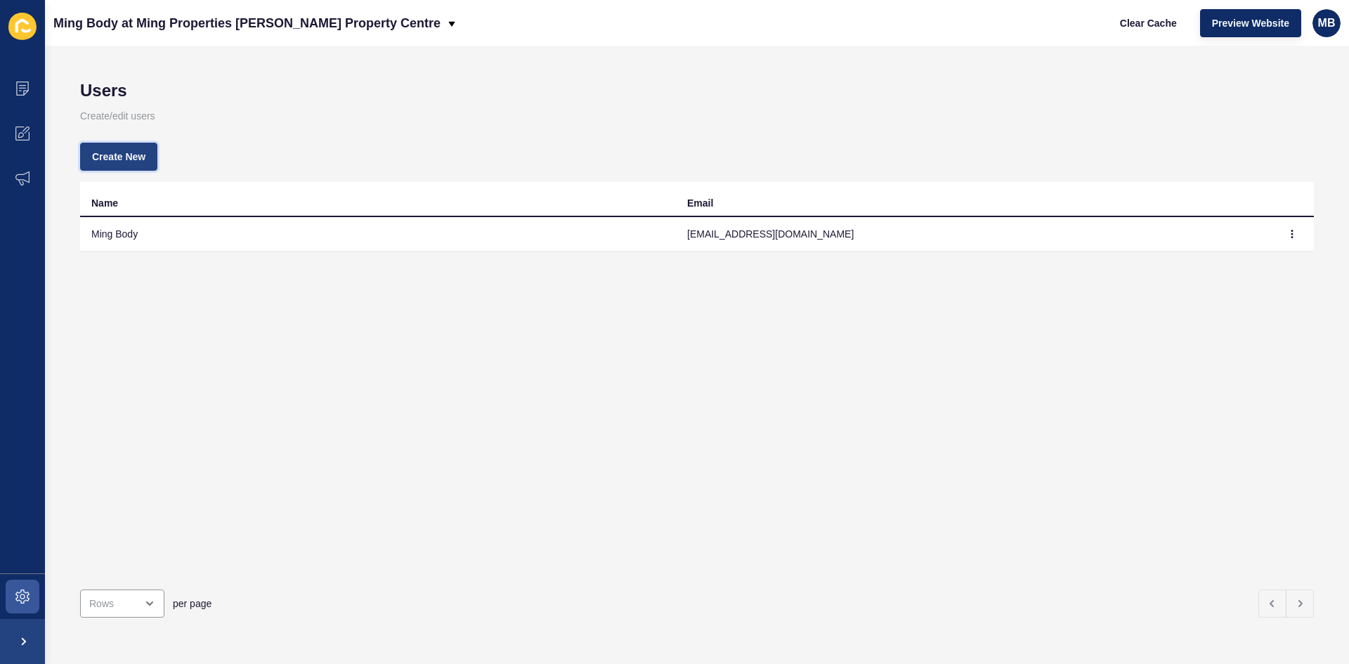
click at [128, 157] on span "Create New" at bounding box center [118, 157] width 53 height 14
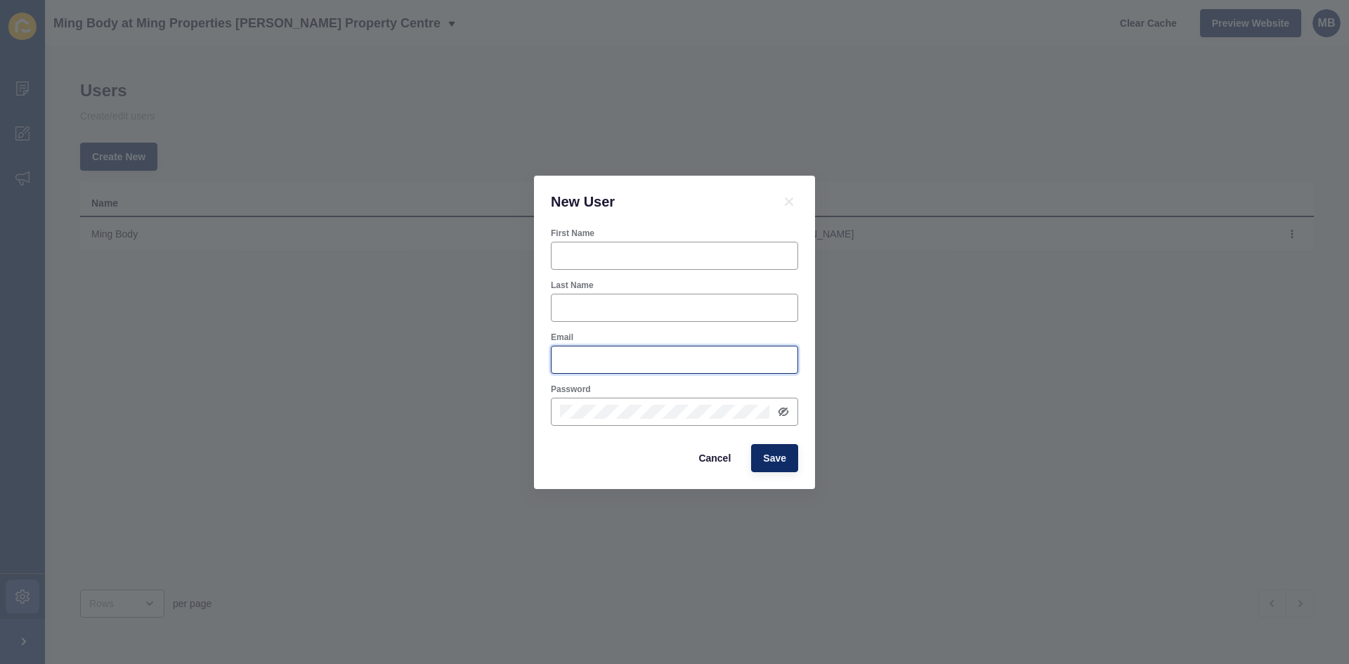
type input "[EMAIL_ADDRESS][DOMAIN_NAME]"
click at [570, 258] on input "First Name" at bounding box center [674, 256] width 229 height 14
type input "Conor"
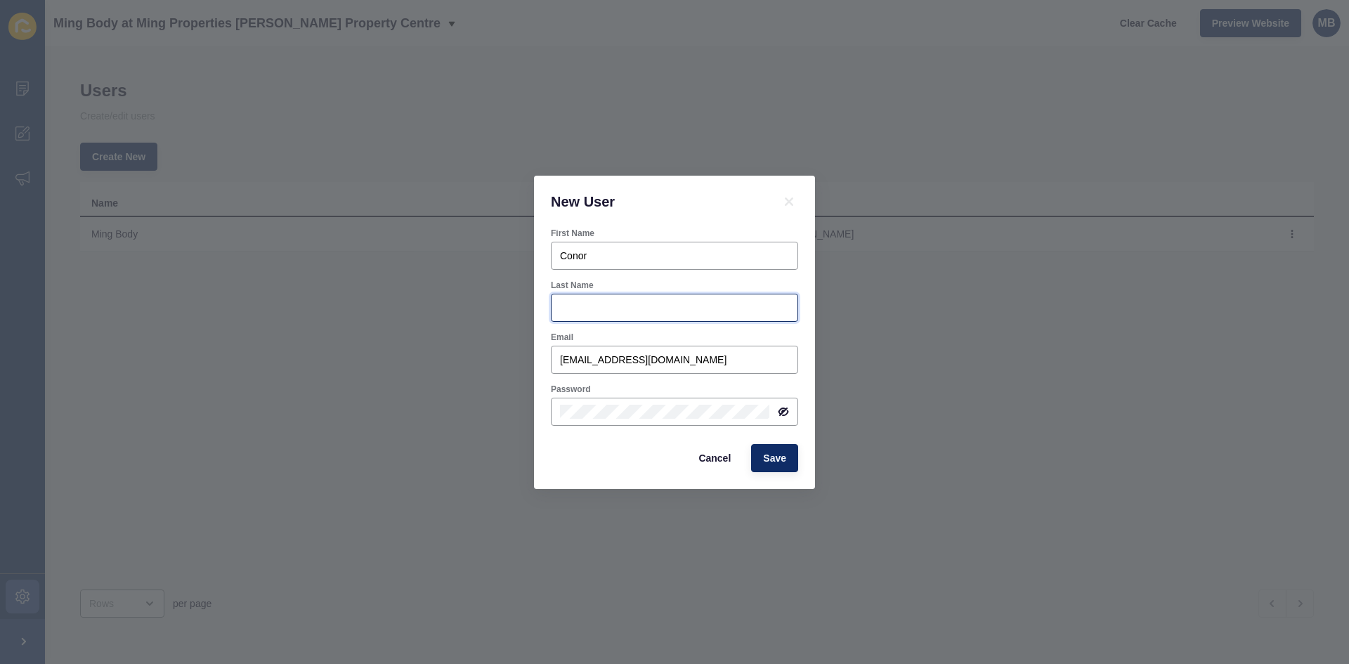
click at [579, 305] on input "Last Name" at bounding box center [674, 308] width 229 height 14
type input "Rath"
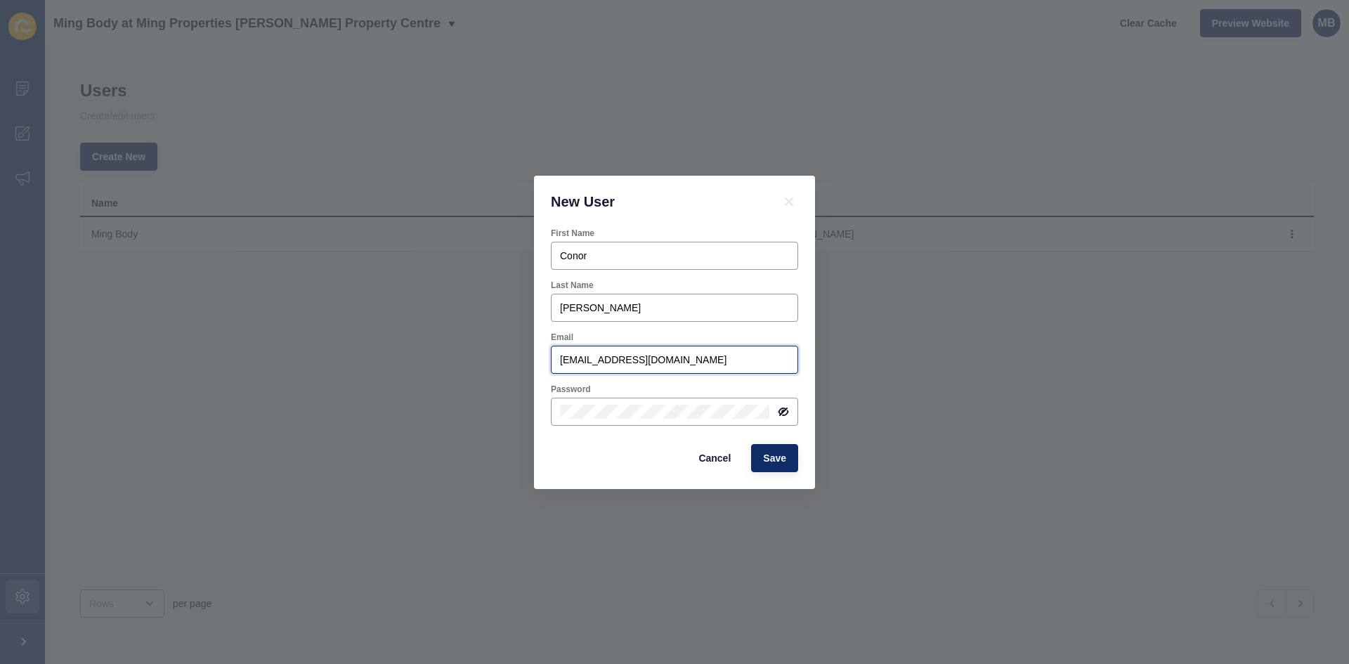
drag, startPoint x: 734, startPoint y: 363, endPoint x: 509, endPoint y: 363, distance: 224.8
click at [509, 363] on div "New User First Name Conor Last Name Rath Email mbody@ljhpropertycentre.com.au P…" at bounding box center [674, 332] width 1349 height 664
type input "[EMAIL_ADDRESS][DOMAIN_NAME]"
click at [526, 408] on div "New User First Name Conor Last Name Rath Email conor@rathdigitalaustralia.com P…" at bounding box center [674, 332] width 1349 height 664
click at [787, 412] on icon at bounding box center [784, 411] width 8 height 7
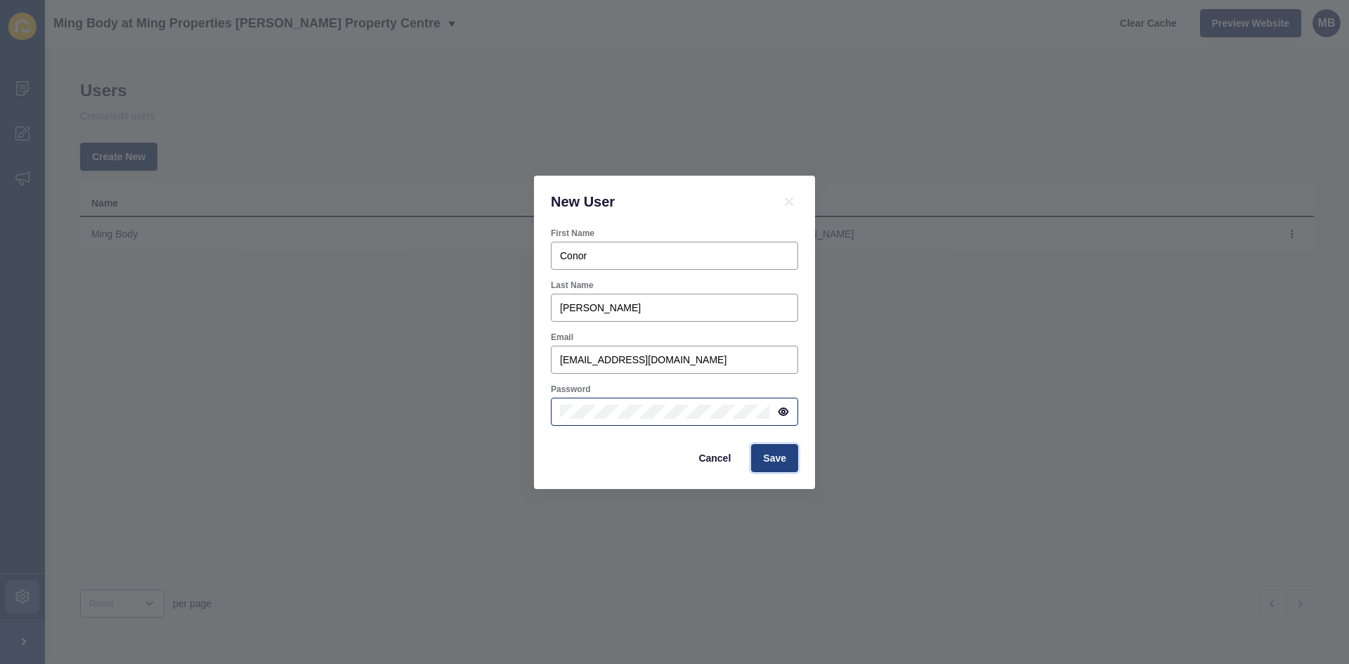
click at [787, 467] on button "Save" at bounding box center [774, 458] width 47 height 28
